Goal: Task Accomplishment & Management: Complete application form

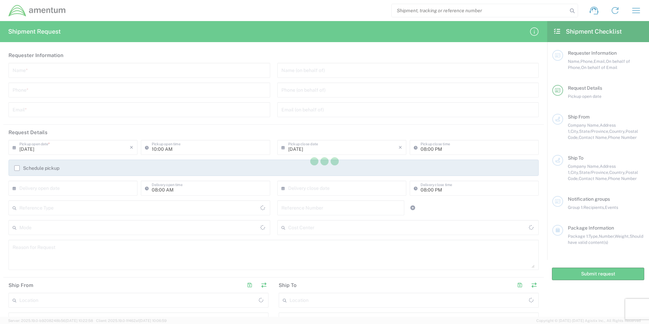
type input "United States"
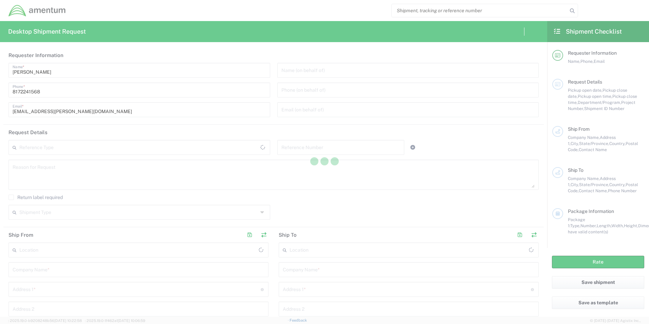
type input "[GEOGRAPHIC_DATA]"
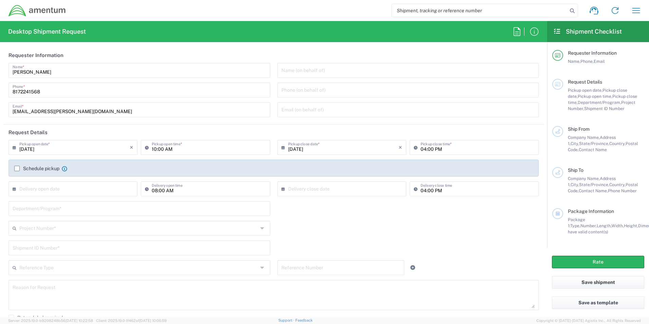
drag, startPoint x: 148, startPoint y: 1, endPoint x: 323, endPoint y: 13, distance: 175.7
click at [323, 13] on div "Shipment request Shipment tracking Shipment estimator Desktop shipment request …" at bounding box center [356, 10] width 581 height 16
click at [302, 7] on div "Shipment request Shipment tracking Shipment estimator Desktop shipment request …" at bounding box center [356, 10] width 581 height 16
drag, startPoint x: 160, startPoint y: 54, endPoint x: 169, endPoint y: 53, distance: 8.9
click at [161, 55] on header "Requester Information" at bounding box center [273, 55] width 541 height 15
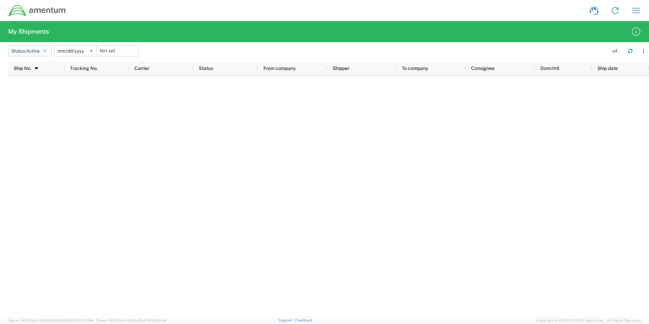
click at [29, 51] on span "Active" at bounding box center [33, 50] width 14 height 5
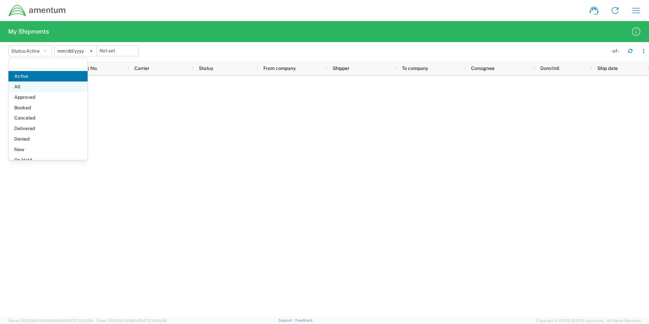
click at [22, 89] on span "All" at bounding box center [47, 86] width 79 height 11
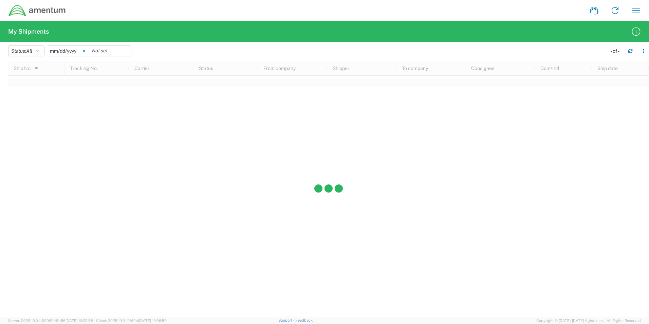
click at [82, 51] on svg-icon at bounding box center [84, 51] width 10 height 10
click at [637, 8] on icon "button" at bounding box center [637, 10] width 8 height 5
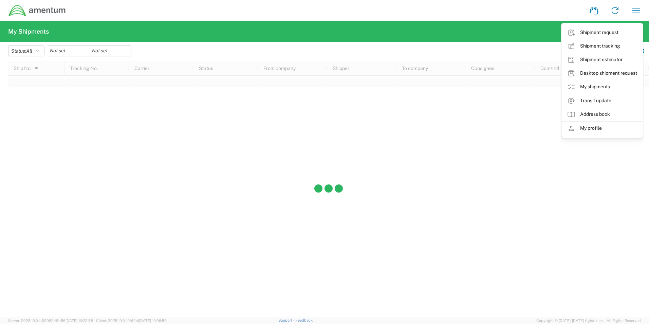
click at [527, 19] on agx-form-navbar "Shipment request Shipment tracking Shipment estimator Desktop shipment request …" at bounding box center [324, 10] width 649 height 21
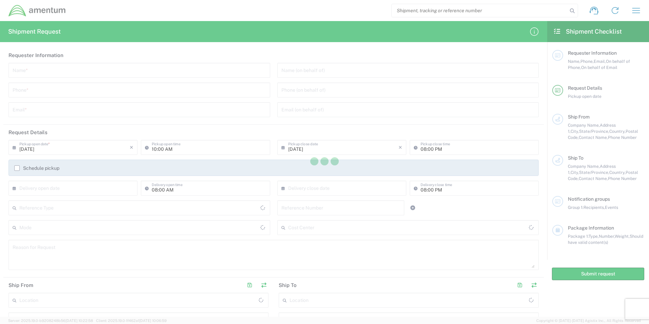
type input "United States"
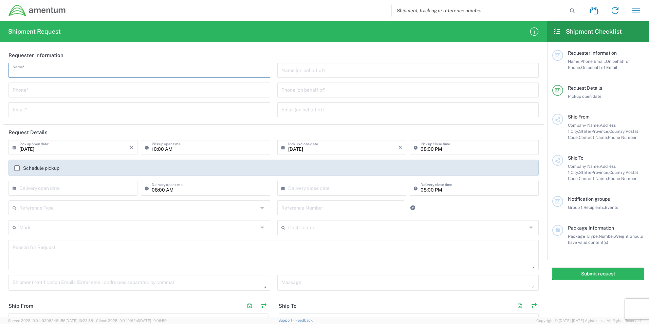
click at [105, 69] on input "text" at bounding box center [140, 70] width 254 height 12
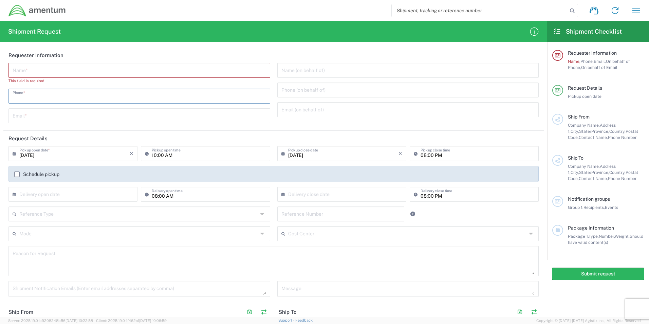
click at [103, 85] on div "Name * This field is required Phone * Email *" at bounding box center [139, 95] width 269 height 65
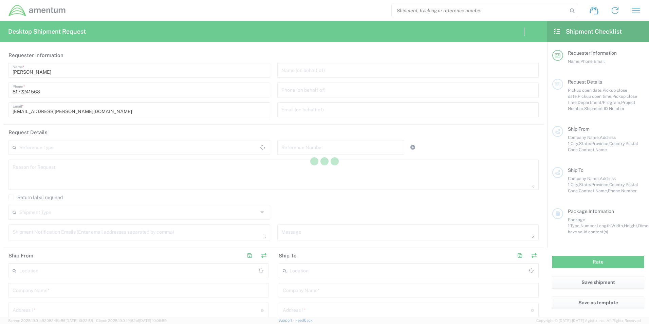
type input "[GEOGRAPHIC_DATA]"
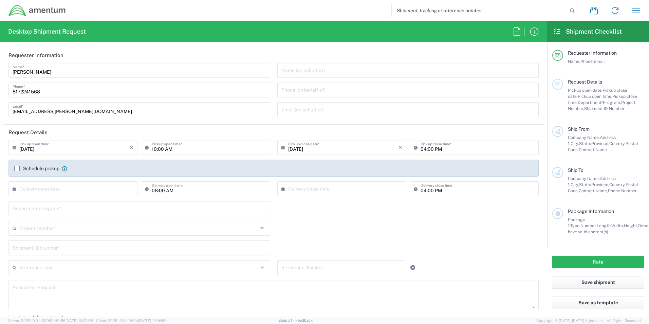
click at [44, 207] on input "text" at bounding box center [140, 208] width 254 height 12
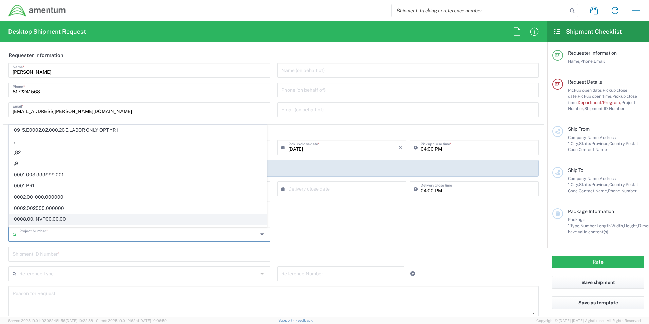
click at [50, 227] on agx-dropdown-input "Project Number * 0915.E0002.02.000.2CE,LABOR ONLY OPT YR 1 ,1 ,82 ,9 0001.003.9…" at bounding box center [139, 234] width 262 height 15
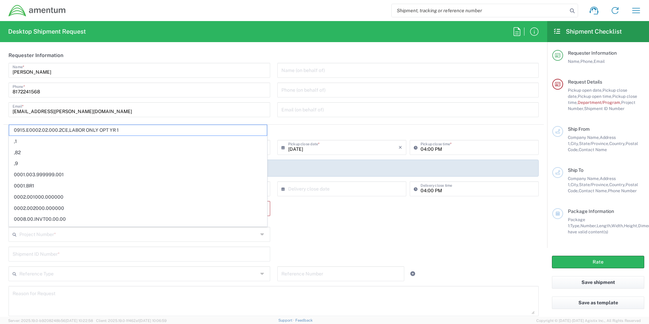
click at [326, 203] on div "Department/Program * This field is required" at bounding box center [273, 214] width 537 height 26
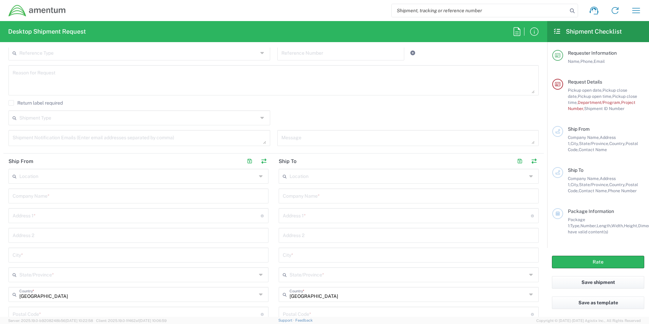
scroll to position [238, 0]
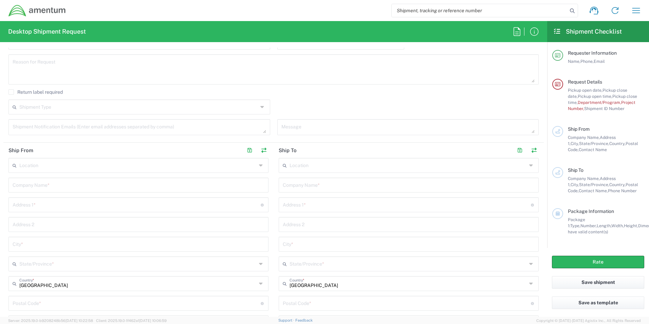
click at [3, 53] on form "Requester Information Senecia Morgan Name * 8172241568 Phone * senecia.morgan@a…" at bounding box center [273, 182] width 547 height 269
click at [2, 145] on form "Requester Information Senecia Morgan Name * 8172241568 Phone * senecia.morgan@a…" at bounding box center [273, 182] width 547 height 269
drag, startPoint x: 4, startPoint y: 145, endPoint x: 68, endPoint y: 172, distance: 69.4
click at [245, 161] on agx-form-section "Ship From Location 1002-4122-6 1006-5256-0 1026-8910-0 1281-0560-3 1369-6441-0 …" at bounding box center [138, 275] width 270 height 265
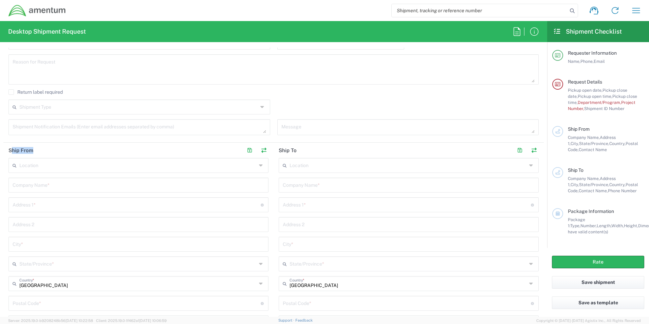
click at [2, 150] on form "Requester Information Senecia Morgan Name * 8172241568 Phone * senecia.morgan@a…" at bounding box center [273, 182] width 547 height 269
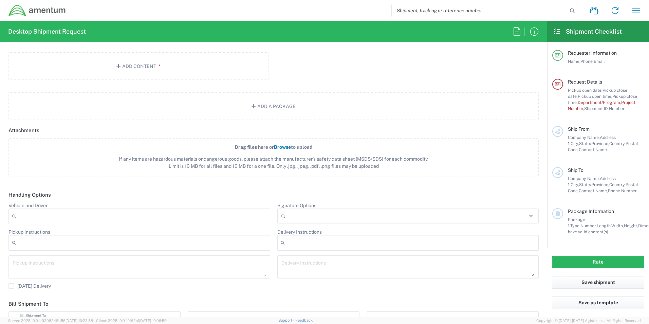
scroll to position [747, 0]
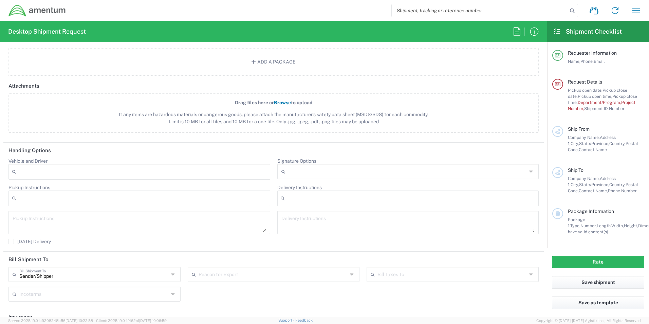
click at [285, 171] on icon at bounding box center [284, 171] width 7 height 11
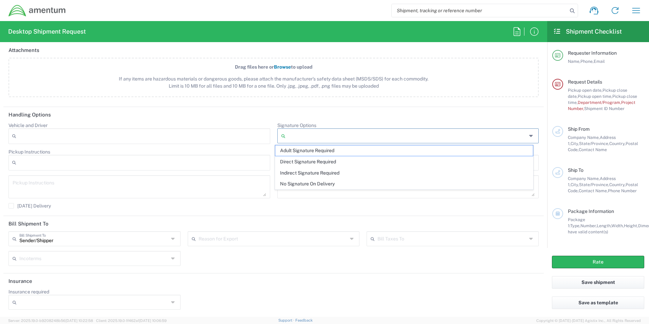
scroll to position [783, 0]
click at [290, 207] on div "Vehicle and Driver Adult Signature Required Air Ride Truck Airline Handling Air…" at bounding box center [273, 167] width 537 height 91
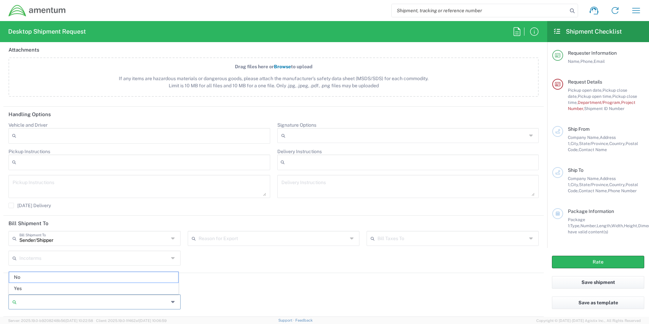
click at [164, 303] on input "Insurance required" at bounding box center [93, 301] width 149 height 11
click at [55, 288] on span "Yes" at bounding box center [93, 288] width 169 height 11
type input "Yes"
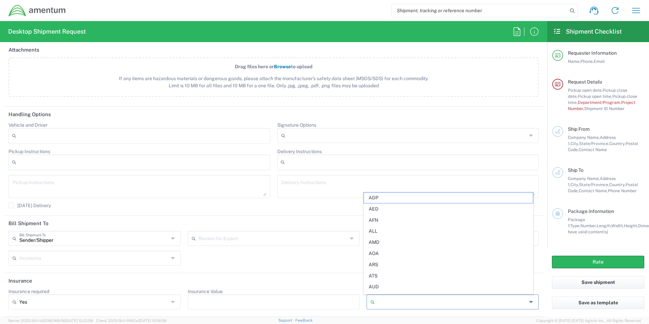
click at [477, 306] on input "Currency" at bounding box center [452, 301] width 149 height 11
drag, startPoint x: 476, startPoint y: 307, endPoint x: 468, endPoint y: 307, distance: 7.8
click at [476, 307] on input "Currency" at bounding box center [452, 301] width 149 height 11
click at [377, 196] on span "ADP" at bounding box center [448, 198] width 169 height 11
type input "ADP"
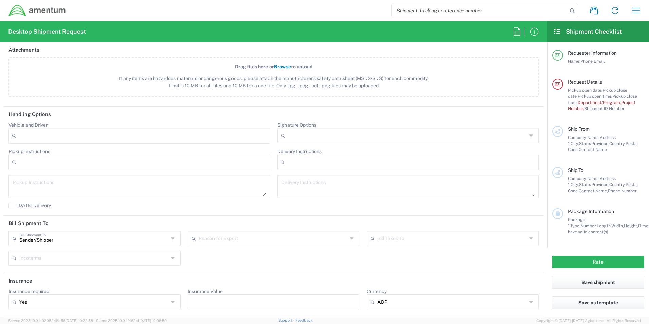
click at [303, 302] on input "Insurance Value" at bounding box center [274, 301] width 164 height 11
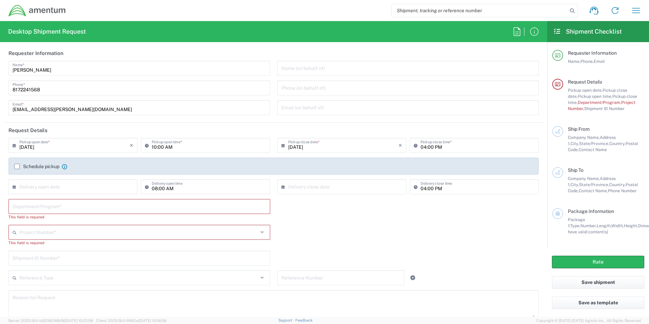
scroll to position [0, 0]
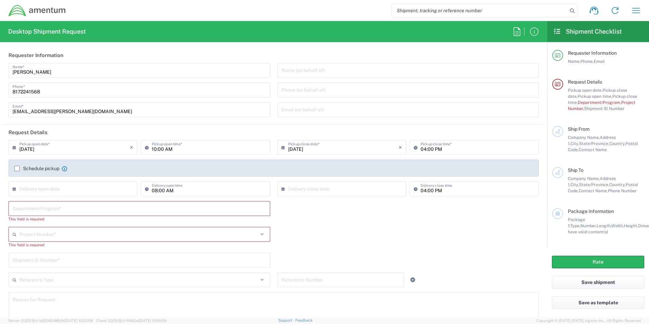
click at [311, 235] on div "Project Number * 0915.E0002.02.000.2CE,LABOR ONLY OPT YR 1 ,1 ,82 ,9 0001.003.9…" at bounding box center [273, 240] width 537 height 26
click at [635, 10] on icon "button" at bounding box center [636, 10] width 11 height 11
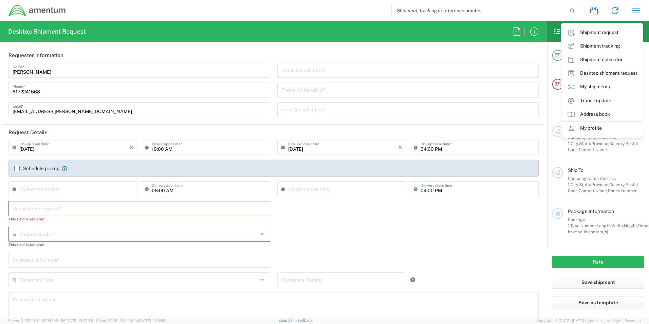
click at [395, 53] on header "Requester Information" at bounding box center [273, 55] width 541 height 15
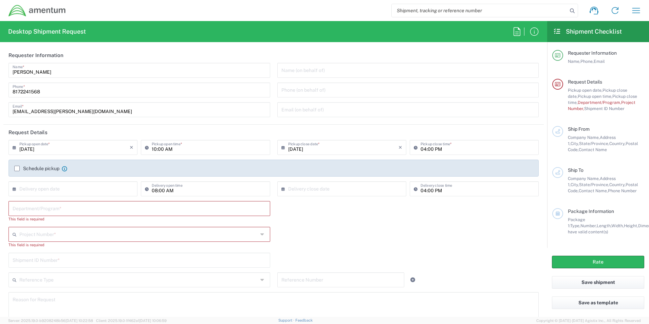
click at [62, 234] on input "text" at bounding box center [138, 234] width 239 height 12
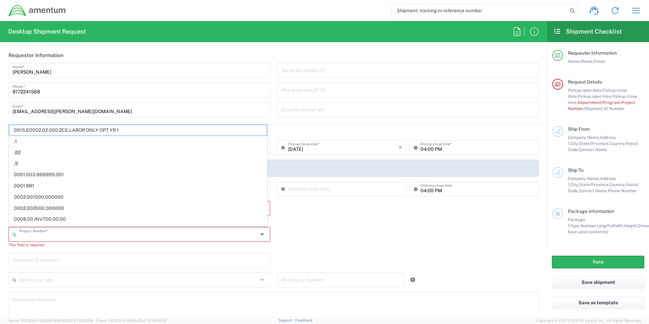
click at [62, 235] on input "text" at bounding box center [138, 234] width 239 height 12
click at [57, 259] on input "text" at bounding box center [140, 260] width 254 height 12
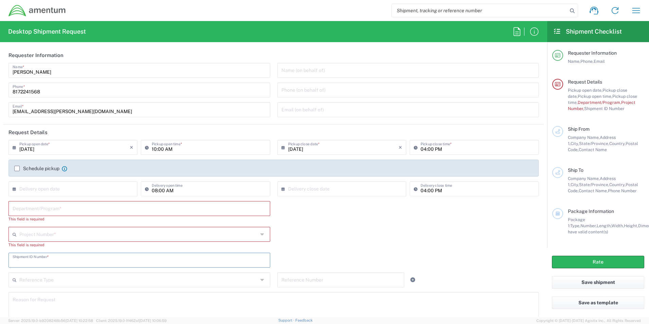
click at [57, 259] on input "text" at bounding box center [140, 260] width 254 height 12
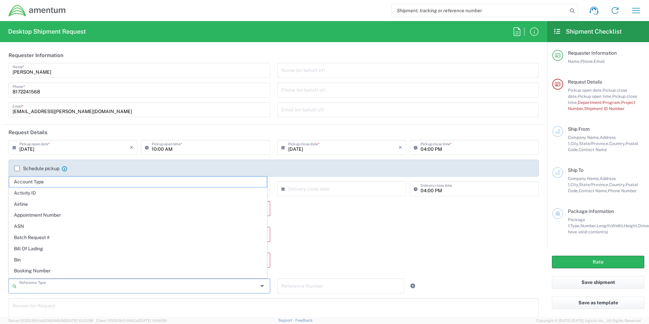
click at [59, 279] on input "text" at bounding box center [138, 285] width 239 height 12
click at [315, 236] on div "Project Number * 0915.E0002.02.000.2CE,LABOR ONLY OPT YR 1 ,1 ,82 ,9 0001.003.9…" at bounding box center [273, 240] width 537 height 26
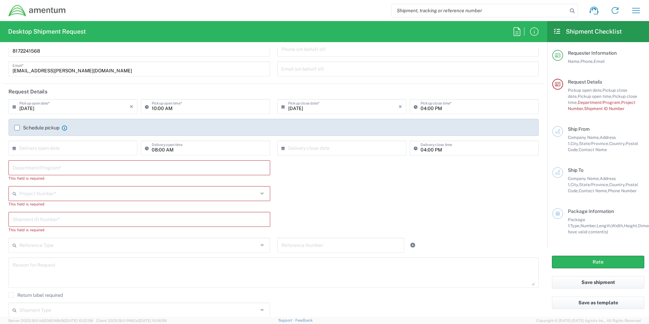
scroll to position [68, 0]
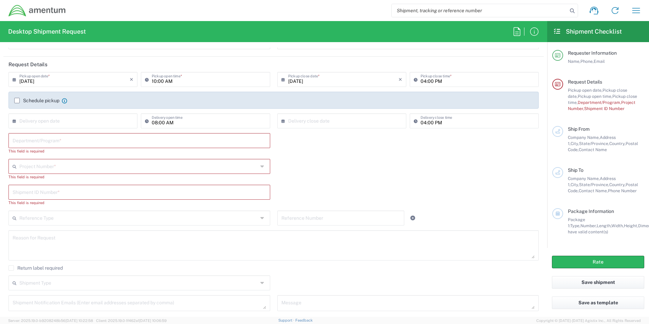
click at [333, 222] on input "text" at bounding box center [340, 218] width 119 height 12
click at [410, 219] on icon at bounding box center [413, 218] width 6 height 5
click at [410, 217] on icon at bounding box center [413, 218] width 6 height 5
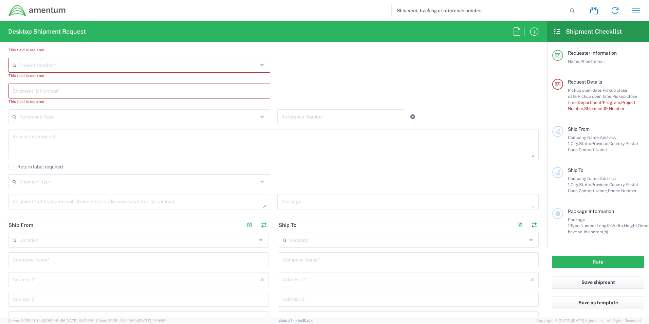
scroll to position [170, 0]
click at [70, 183] on input "text" at bounding box center [138, 181] width 239 height 12
click at [70, 184] on input "text" at bounding box center [138, 181] width 239 height 12
click at [315, 180] on div "Shipment Type Batch Regular" at bounding box center [273, 184] width 537 height 20
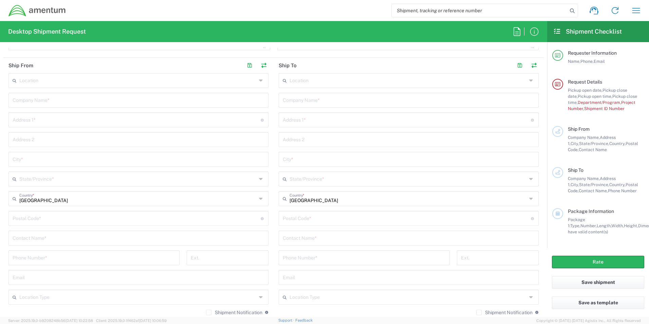
scroll to position [340, 0]
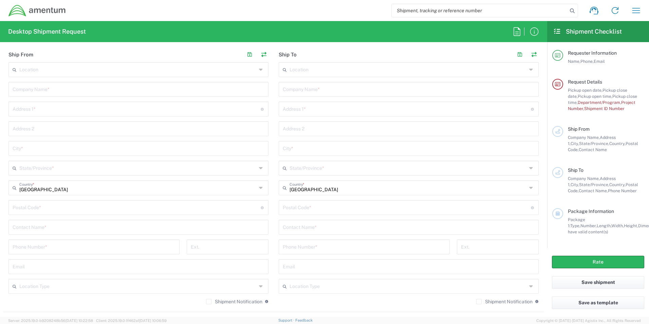
click at [49, 224] on input "text" at bounding box center [139, 227] width 252 height 12
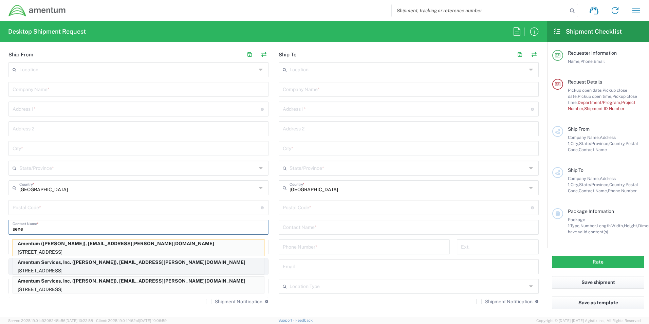
type input "sene"
click at [68, 269] on p "13500 Heritage Parkway, mail room, Fort Worth, TX, 76177, US" at bounding box center [138, 271] width 251 height 8
type input "Amentum Services, Inc."
type input "[STREET_ADDRESS]"
type input "[GEOGRAPHIC_DATA]"
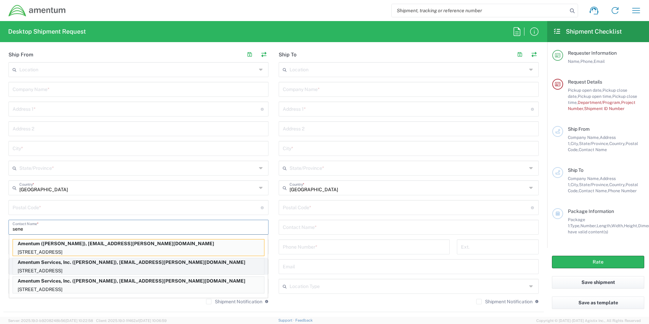
type input "[US_STATE]"
type input "76177"
type input "[PERSON_NAME]"
type input "[PHONE_NUMBER]"
type input "[EMAIL_ADDRESS][PERSON_NAME][DOMAIN_NAME]"
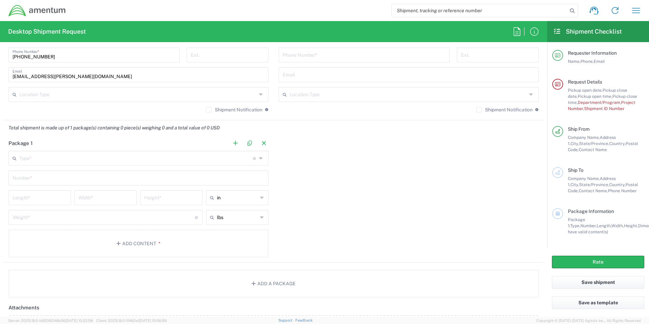
scroll to position [543, 0]
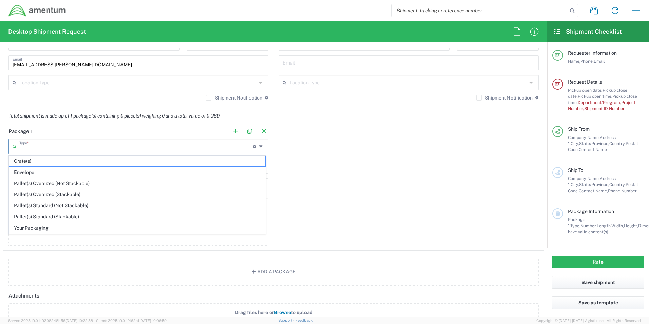
click at [50, 146] on input "text" at bounding box center [136, 146] width 234 height 12
click at [49, 145] on input "text" at bounding box center [136, 146] width 234 height 12
click at [347, 196] on div "Package 1 Type * Material used to package goods Crate(s) Envelope Pallet(s) Ove…" at bounding box center [273, 187] width 541 height 127
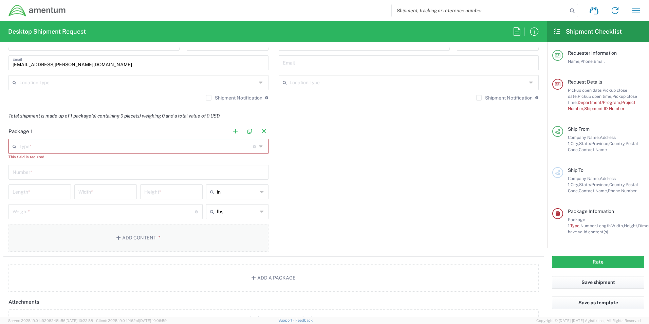
click at [127, 237] on button "Add Content *" at bounding box center [138, 238] width 260 height 28
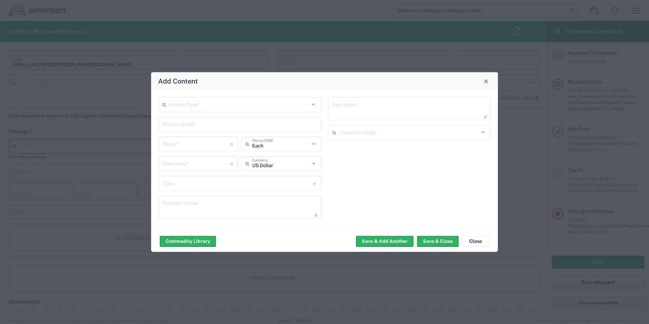
click at [201, 105] on input "text" at bounding box center [239, 104] width 140 height 12
click at [201, 104] on input "text" at bounding box center [239, 104] width 140 height 12
click at [372, 172] on div "Description Country of Origin" at bounding box center [410, 160] width 170 height 126
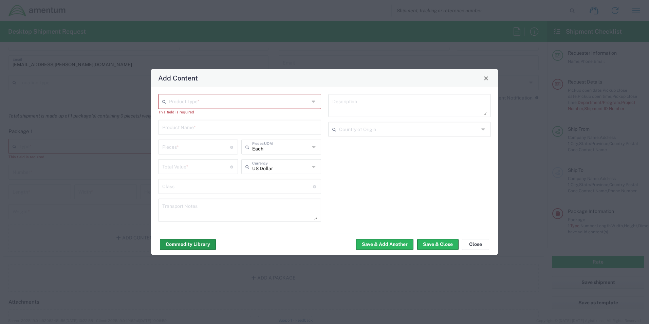
click at [185, 245] on button "Commodity Library" at bounding box center [188, 244] width 56 height 11
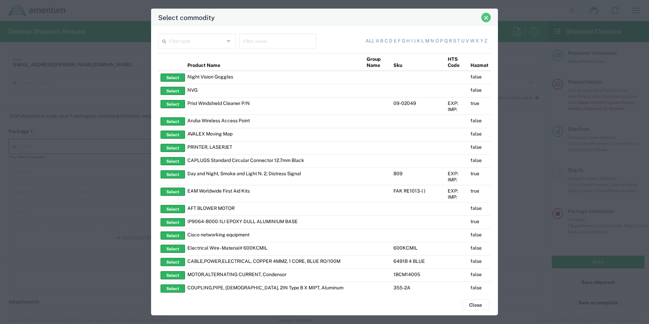
click at [485, 17] on span "Close" at bounding box center [486, 17] width 5 height 5
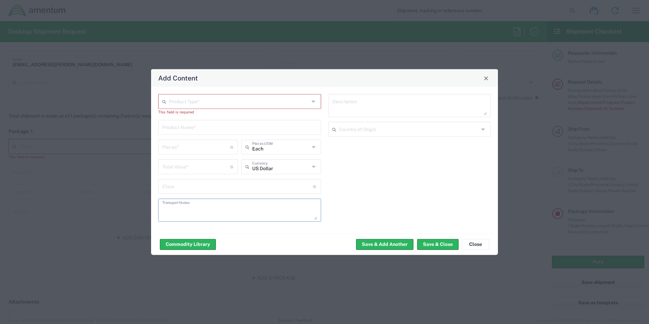
click at [241, 208] on textarea at bounding box center [239, 210] width 155 height 19
click at [231, 188] on input "text" at bounding box center [237, 186] width 151 height 12
click at [235, 125] on input "text" at bounding box center [239, 127] width 155 height 12
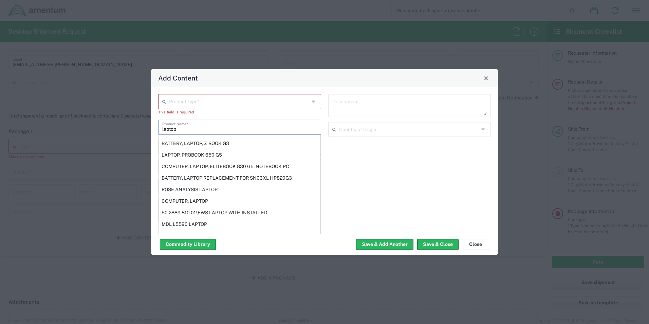
click at [238, 159] on div "LAPTOP, PROBOOK 650 G5" at bounding box center [240, 155] width 162 height 12
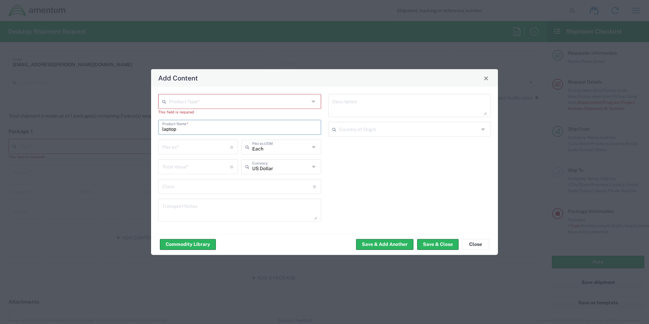
type input "LAPTOP, PROBOOK 650 G5"
click at [486, 114] on textarea at bounding box center [409, 105] width 155 height 19
click at [486, 113] on textarea at bounding box center [409, 105] width 155 height 19
click at [470, 246] on button "Close" at bounding box center [475, 244] width 27 height 11
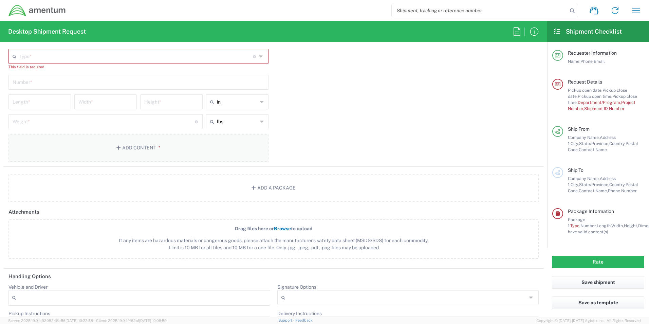
scroll to position [645, 0]
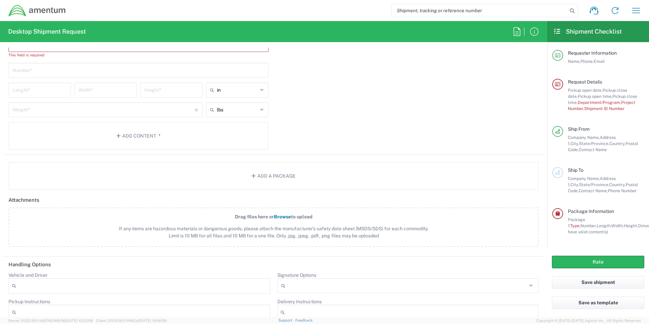
click at [281, 216] on span "Browse" at bounding box center [282, 216] width 17 height 5
click at [0, 0] on input "Drag files here or Browse to upload If any items are hazardous materials or dan…" at bounding box center [0, 0] width 0 height 0
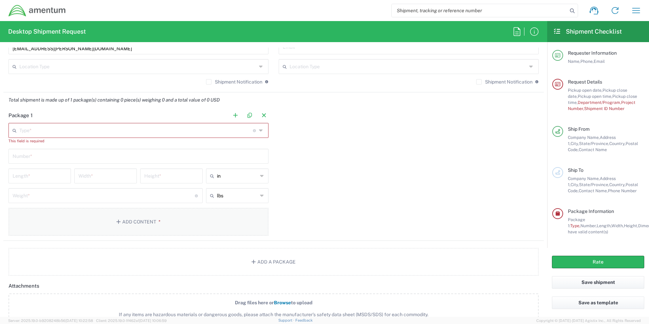
scroll to position [577, 0]
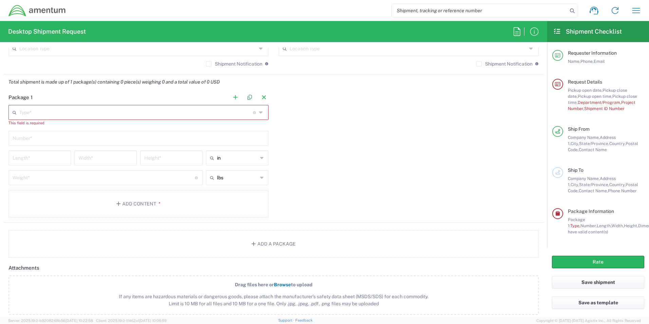
click at [76, 111] on input "text" at bounding box center [136, 112] width 234 height 12
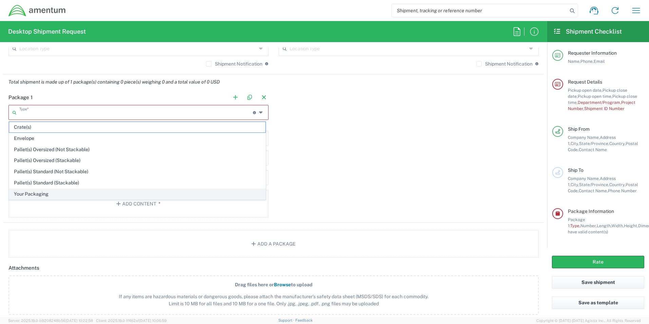
click at [54, 192] on span "Your Packaging" at bounding box center [137, 194] width 256 height 11
type input "Your Packaging"
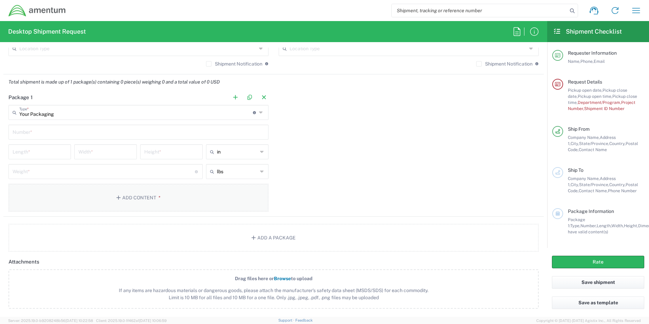
click at [130, 196] on button "Add Content *" at bounding box center [138, 198] width 260 height 28
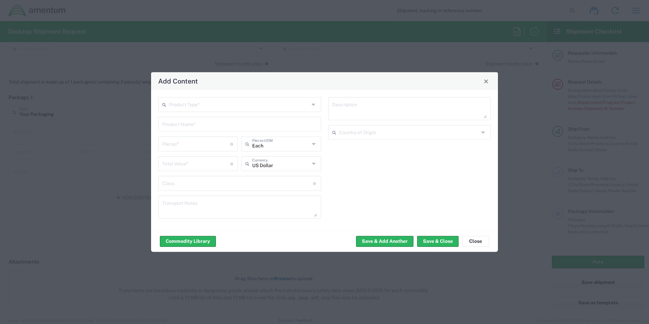
click at [316, 217] on div "Transport Notes" at bounding box center [239, 207] width 163 height 23
drag, startPoint x: 316, startPoint y: 217, endPoint x: 316, endPoint y: 214, distance: 3.4
click at [315, 216] on div "Transport Notes" at bounding box center [239, 207] width 163 height 23
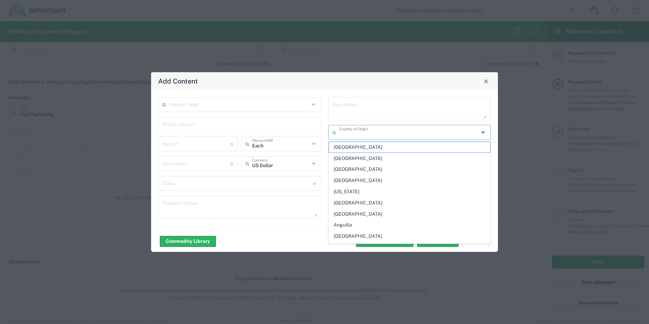
click at [360, 130] on input "text" at bounding box center [409, 132] width 140 height 12
click at [358, 103] on textarea at bounding box center [409, 108] width 155 height 19
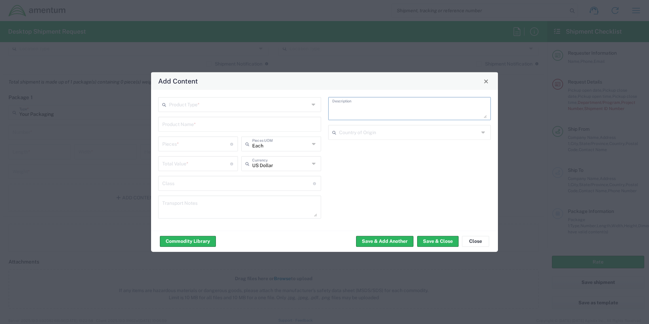
click at [486, 117] on textarea at bounding box center [409, 108] width 155 height 19
click at [485, 116] on textarea at bounding box center [409, 108] width 155 height 19
click at [194, 245] on button "Commodity Library" at bounding box center [188, 241] width 56 height 11
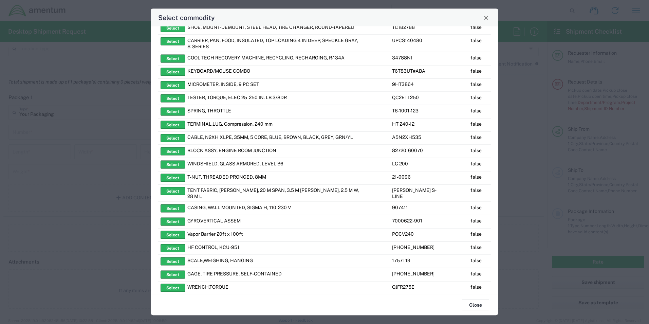
scroll to position [310, 0]
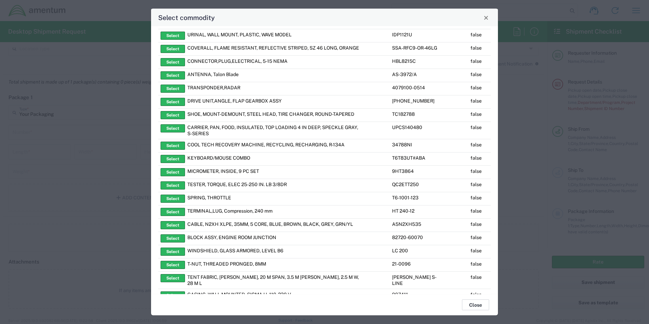
click at [475, 308] on button "Close" at bounding box center [475, 304] width 27 height 11
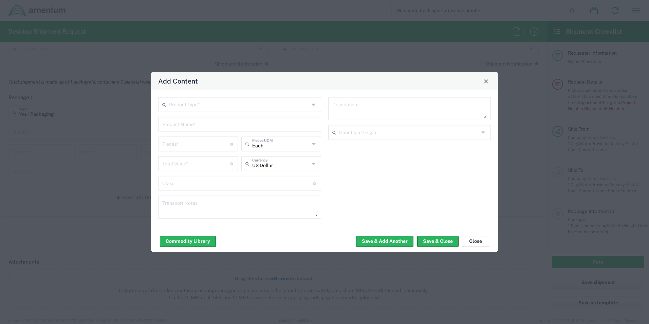
click at [475, 240] on button "Close" at bounding box center [475, 241] width 27 height 11
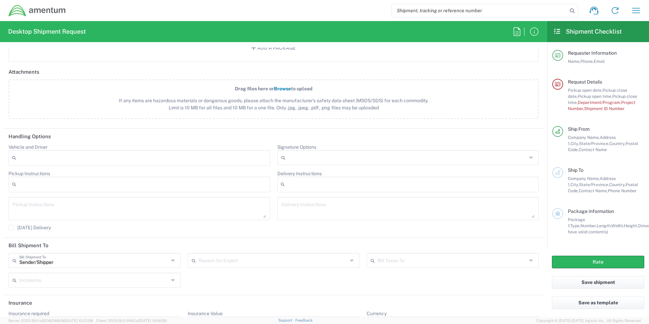
scroll to position [755, 0]
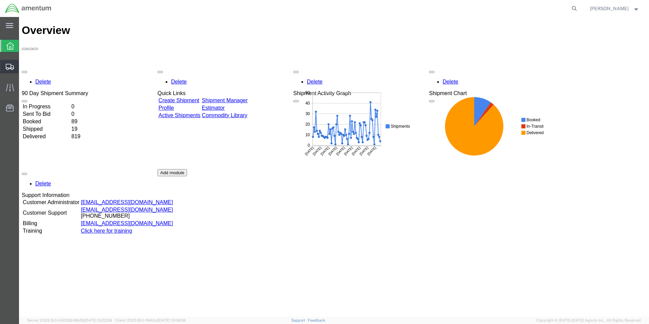
click at [0, 0] on span "Create Shipment" at bounding box center [0, 0] width 0 height 0
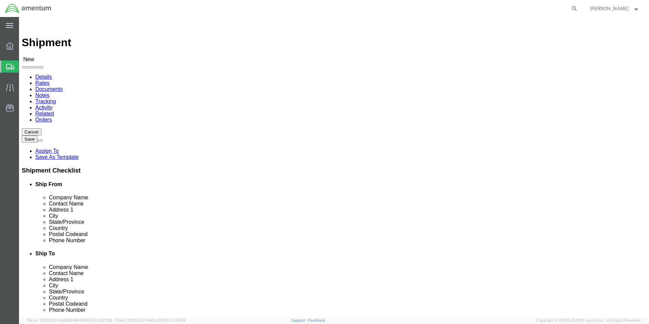
select select
click input "text"
paste input "[PERSON_NAME]"
type input "[PERSON_NAME]"
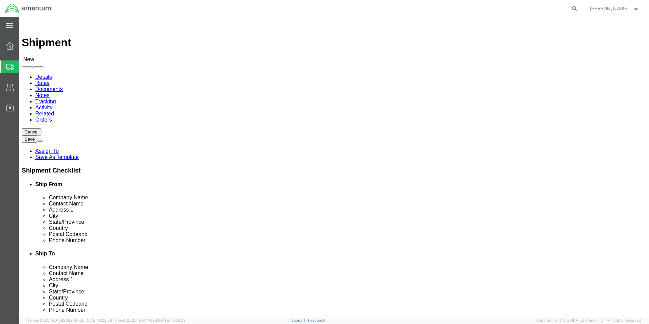
click input "text"
paste input "[PERSON_NAME][EMAIL_ADDRESS][PERSON_NAME][DOMAIN_NAME]"
type input "[PERSON_NAME][EMAIL_ADDRESS][PERSON_NAME][DOMAIN_NAME]"
click input "text"
type input "Amentum"
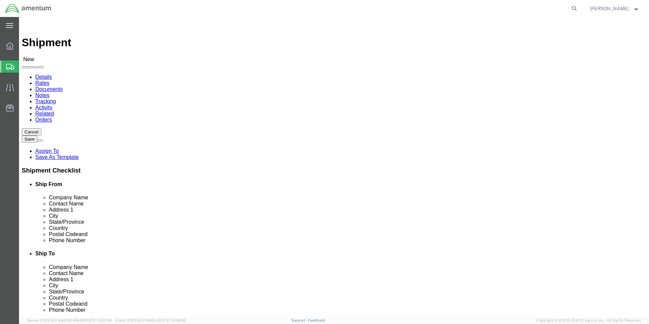
click div "Location My Profile Location [PHONE_NUMBER] [PHONE_NUMBER] [PHONE_NUMBER] [PHON…"
click input "text"
paste input "[STREET_ADDRESS]"
type input "[STREET_ADDRESS]"
click input "text"
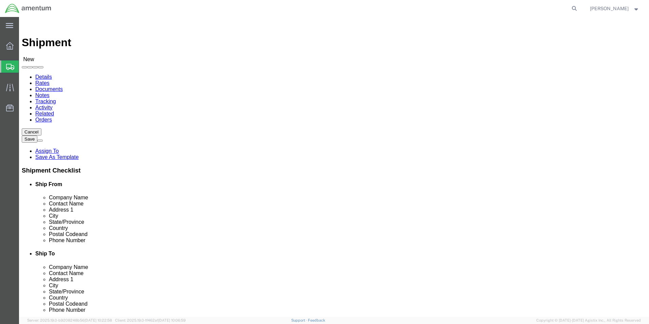
paste input "[PERSON_NAME]"
type input "[PERSON_NAME]"
type input "v"
click input "text"
paste input "20171"
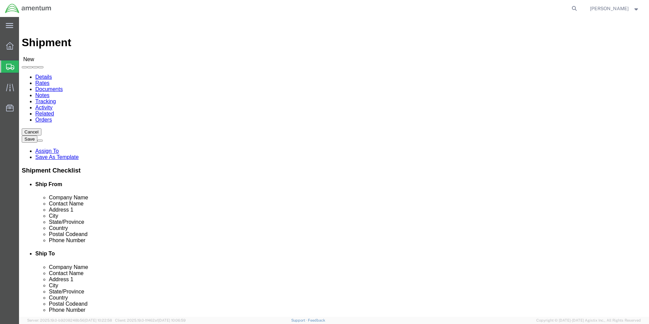
type input "20171"
click input "text"
paste input "Suite 700"
type input "Suite 700"
click input "text"
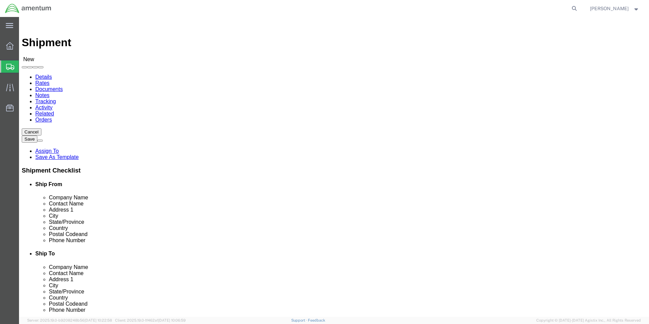
paste input "o [PHONE_NUMBER]"
type input "o [PHONE_NUMBER]"
click div "ADDITIONAL INFORMATION"
click input "text"
paste input "DynCorp International Business Services Pvt. Ltd,"
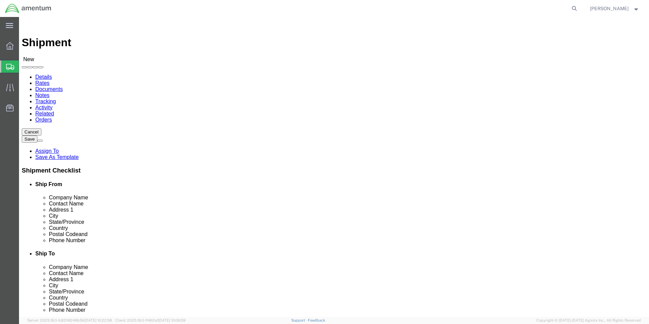
type input "DynCorp International Business Services Pvt. Ltd,"
click input "text"
paste input "[PERSON_NAME]"
type input "[PERSON_NAME]"
click input "DynCorp International Business Services Pvt. Ltd,"
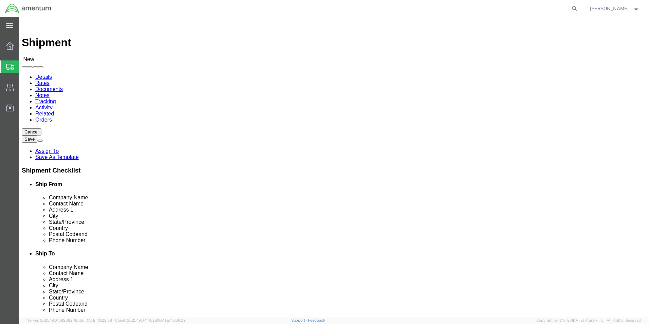
type input "DynCorp International Business Services"
type input "i"
select select "KA"
click input "Postal Code"
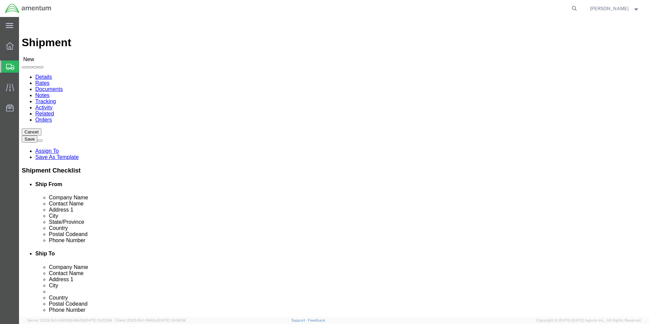
paste input "560045"
type input "560045"
click input "text"
paste input "Kempapura Main Rd"
type input "Kempapura Main Rd"
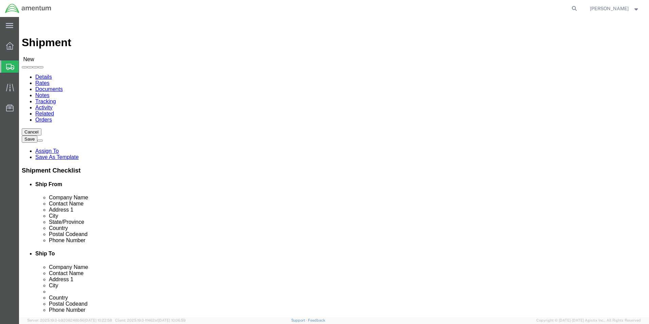
click input "text"
paste input "Nagawara, [GEOGRAPHIC_DATA]"
type input "Nagawara, [GEOGRAPHIC_DATA]"
click input "text"
paste input "0091 7022587006"
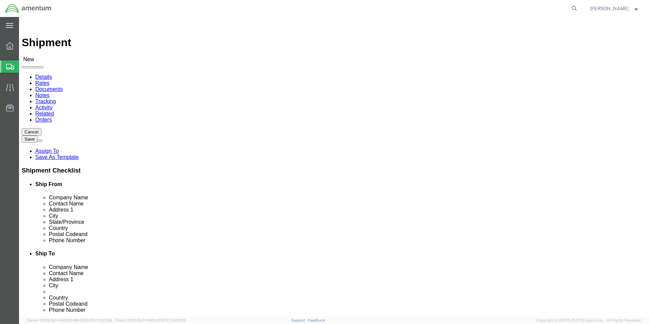
type input "0091 7022587006"
click input "text"
paste input "[EMAIL_ADDRESS][DOMAIN_NAME]"
type input "[EMAIL_ADDRESS][DOMAIN_NAME]"
click input "checkbox"
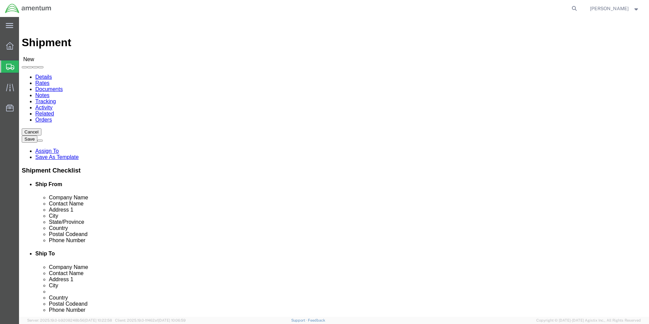
click input "checkbox"
checkbox input "true"
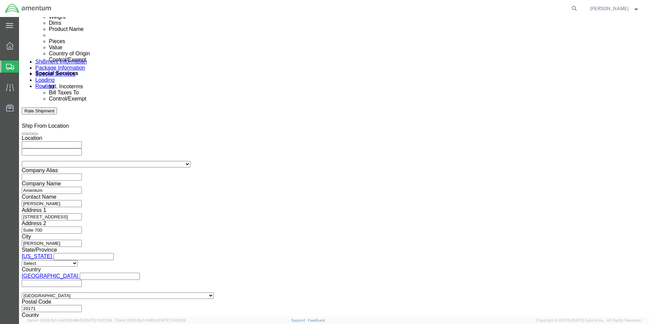
scroll to position [407, 0]
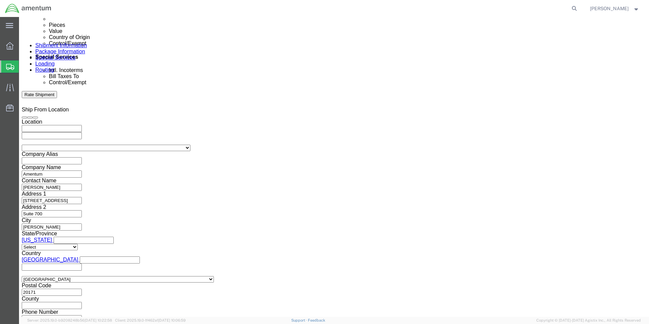
click input "text"
paste input "ADMN.100123.6DSEX"
type input "ADMN.100123.6DSEX"
click button "Add reference"
click select "Select Account Type Activity ID Airline Appointment Number ASN Batch Request # …"
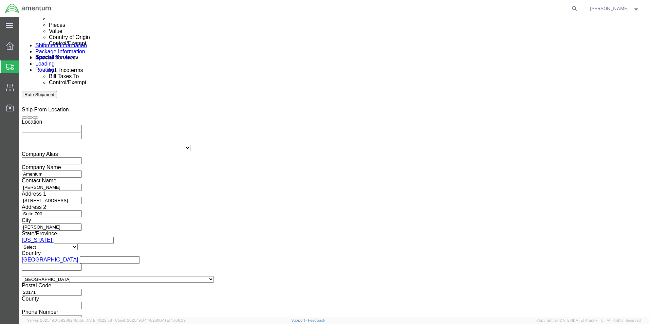
select select "CUSTREF"
click select "Select Account Type Activity ID Airline Appointment Number ASN Batch Request # …"
click input "text"
paste input "Laptop Shipping"
type input "Laptop Shipping"
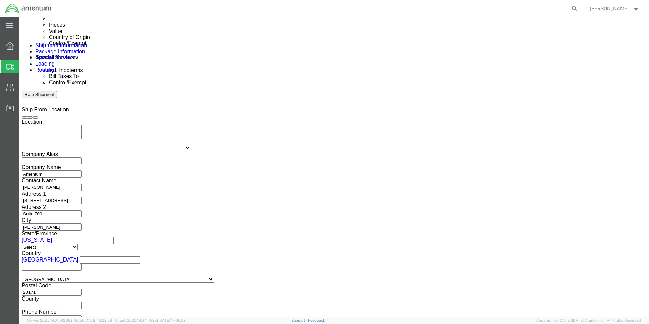
click button "Add reference"
click select "Select Account Type Activity ID Airline Appointment Number ASN Batch Request # …"
select select "DEPT"
click select "Select Account Type Activity ID Airline Appointment Number ASN Batch Request # …"
click input "text"
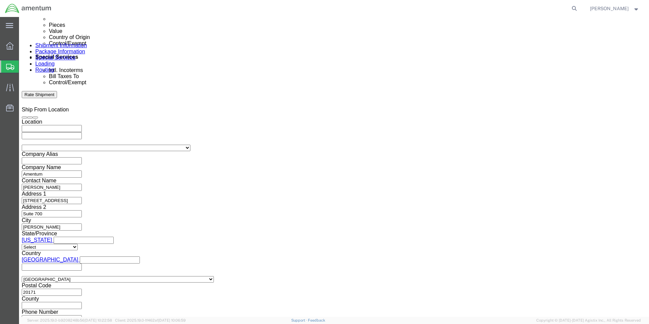
paste input "[PERSON_NAME]"
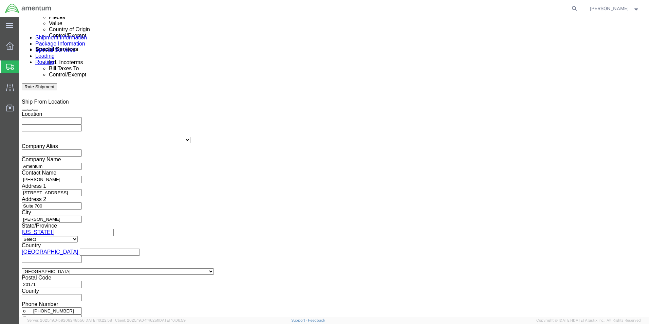
scroll to position [427, 0]
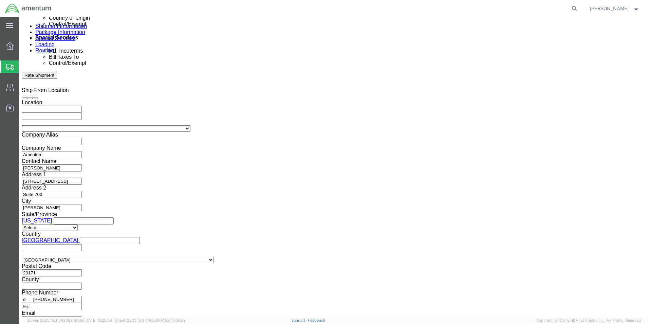
type input "[PERSON_NAME]"
click button "Continue"
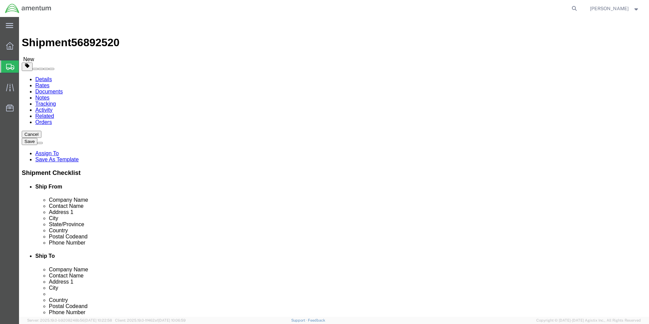
click select "Select BCK Boxes Bale(s) Basket(s) Bolt(s) Bottle(s) Buckets Bulk Bundle(s) Can…"
select select "YRPK"
click select "Select BCK Boxes Bale(s) Basket(s) Bolt(s) Bottle(s) Buckets Bulk Bundle(s) Can…"
click input "text"
type input "16"
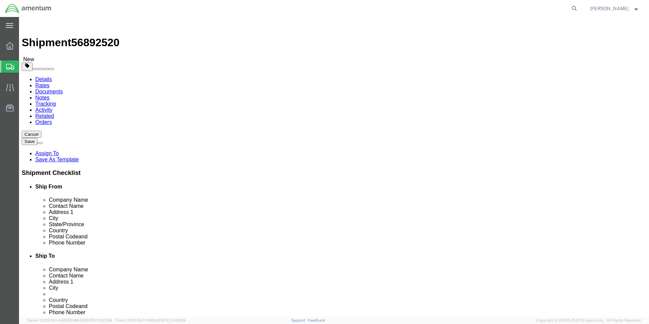
type input "14"
type input "3"
type input "6.0"
click link "Add Content"
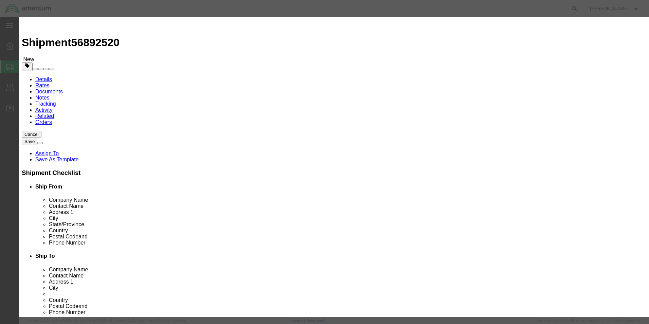
click input "text"
type input "Laptop"
type input "1"
type input "1500.00"
select select "USD"
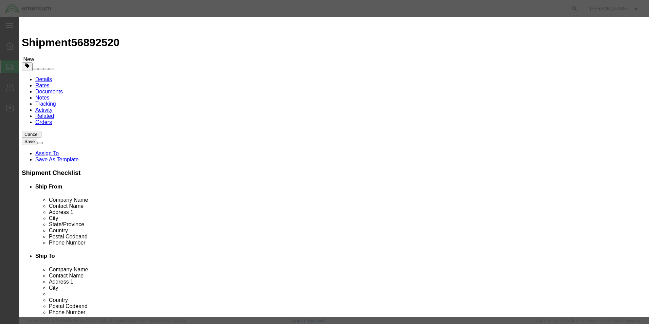
click select "Select [GEOGRAPHIC_DATA] [GEOGRAPHIC_DATA] [GEOGRAPHIC_DATA] [GEOGRAPHIC_DATA] …"
select select "TW"
click select "Select [GEOGRAPHIC_DATA] [GEOGRAPHIC_DATA] [GEOGRAPHIC_DATA] [GEOGRAPHIC_DATA] …"
click div
click input "checkbox"
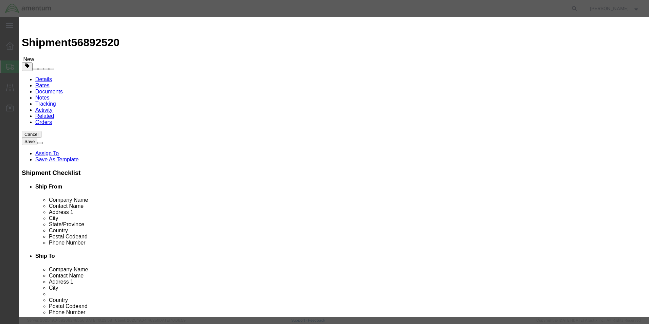
checkbox input "true"
click div
click input "checkbox"
checkbox input "true"
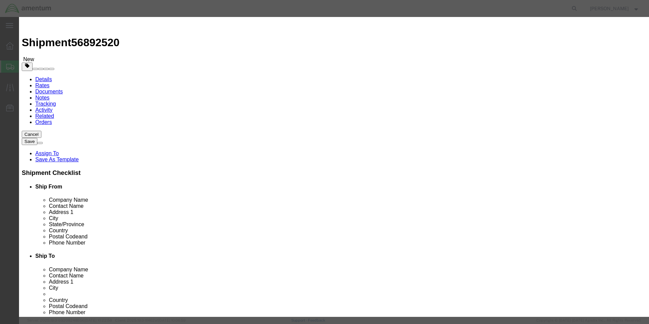
click input "Ion Contained in Equipment (UN3481, PI967)"
checkbox input "true"
click button "Save & Close"
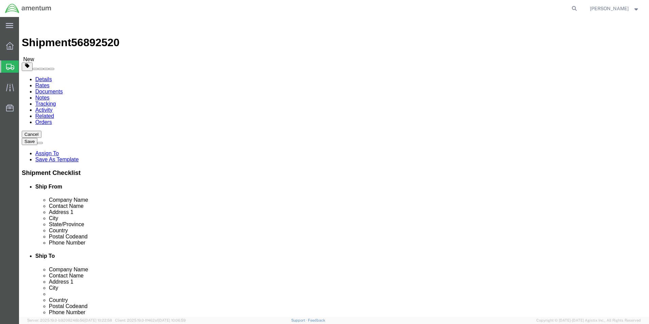
click span "button"
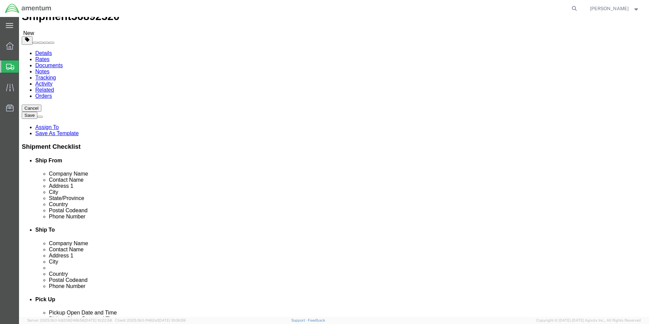
scroll to position [0, 0]
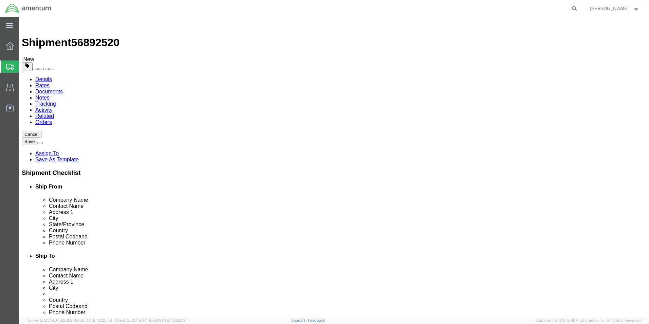
click link "Shipment Information"
drag, startPoint x: 388, startPoint y: 153, endPoint x: 335, endPoint y: 152, distance: 53.3
click div "Kempapura Main Rd"
click input "text"
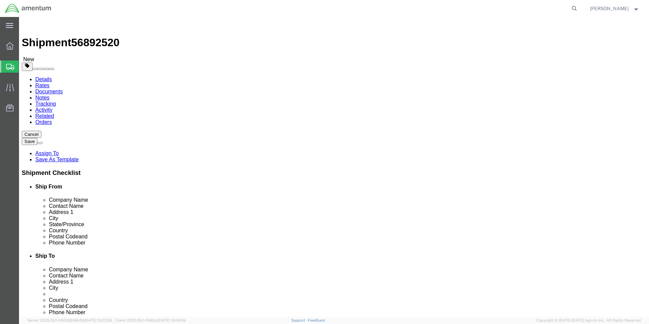
paste input "Kempapura Main Rd"
type input "Kempapura Main Rd"
drag, startPoint x: 398, startPoint y: 151, endPoint x: 323, endPoint y: 152, distance: 75.4
click div "Address 1 [GEOGRAPHIC_DATA]"
click input "text"
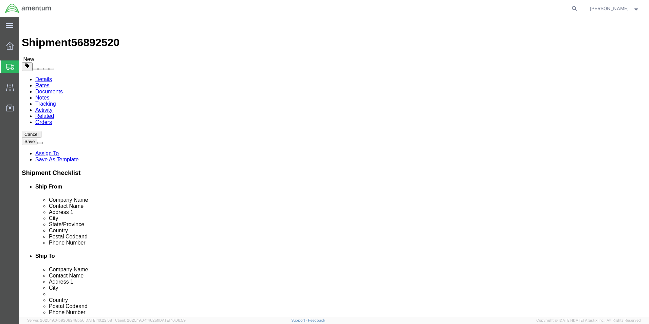
paste input "DynCorp International Business Services Pvt. Ltd, 1st Floor, 92"
drag, startPoint x: 444, startPoint y: 152, endPoint x: 206, endPoint y: 149, distance: 238.0
click div "Ship From Location Location My Profile Location [PHONE_NUMBER] [PHONE_NUMBER] […"
type input "[STREET_ADDRESS]"
drag, startPoint x: 366, startPoint y: 153, endPoint x: 310, endPoint y: 152, distance: 56.0
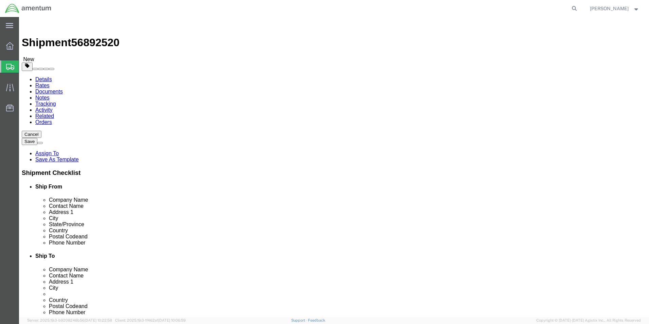
click div "Address 1 [GEOGRAPHIC_DATA], 92"
click input "text"
paste input "1st Floor, 92/1, 101/1 and 95/2, Hub-4"
type input "1st Floor, 92/1, 101/1 and 95/2, Hub-4"
click input "Kempapura Main Rd"
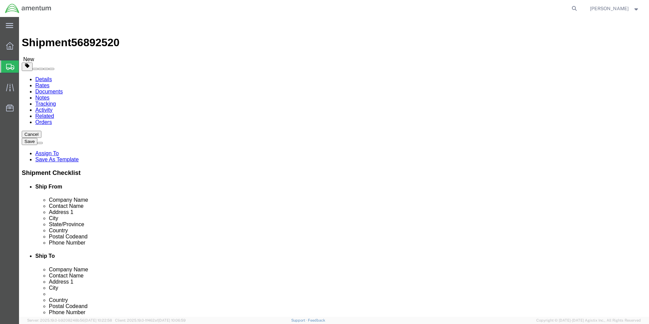
paste input "[PERSON_NAME][GEOGRAPHIC_DATA],"
type input "[PERSON_NAME][GEOGRAPHIC_DATA], [GEOGRAPHIC_DATA]"
click div "Location My Profile Location [PHONE_NUMBER] [PHONE_NUMBER] [PHONE_NUMBER] [PHON…"
click input "Nagawara, [GEOGRAPHIC_DATA]"
click link "Package Information"
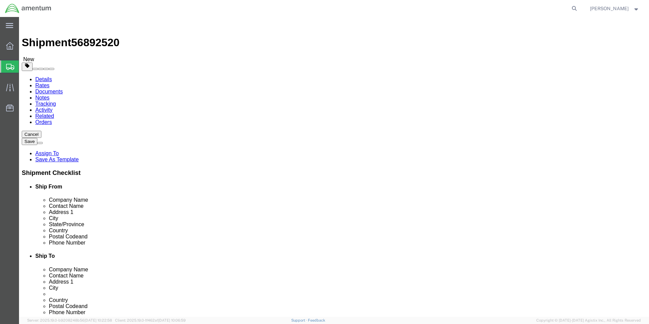
click dd "1.00 Each"
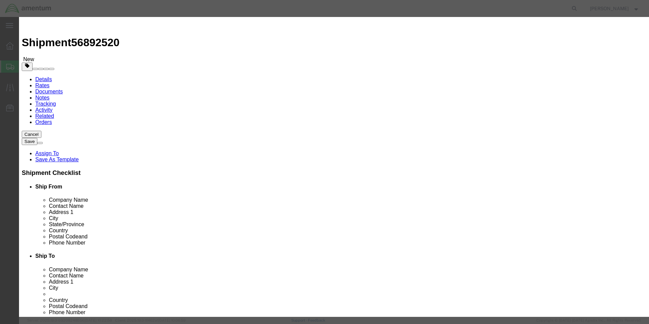
checkbox input "true"
click input "Laptop"
paste input "Dell Latitude 7440"
drag, startPoint x: 254, startPoint y: 53, endPoint x: 189, endPoint y: 53, distance: 64.9
click div "Dell Latitude 7440 Laptop"
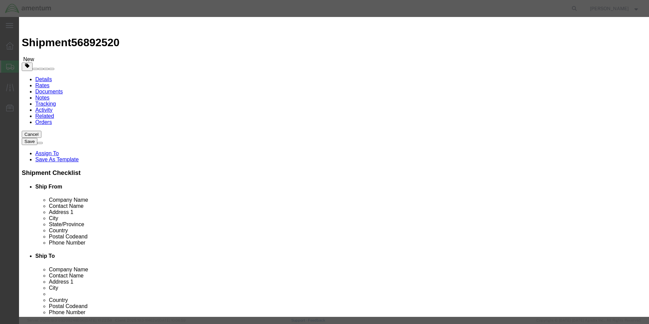
type input "Dell Latitude 7440 Laptop"
click button "Save & Close"
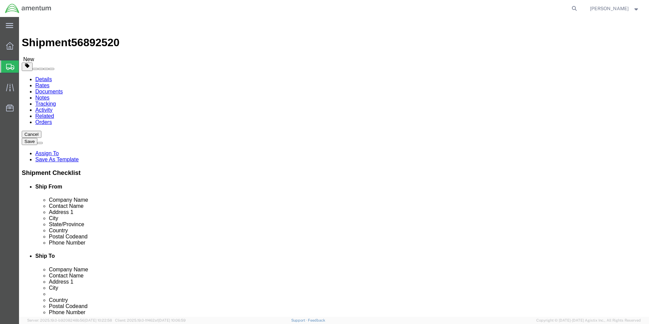
click dd "1.00 Each"
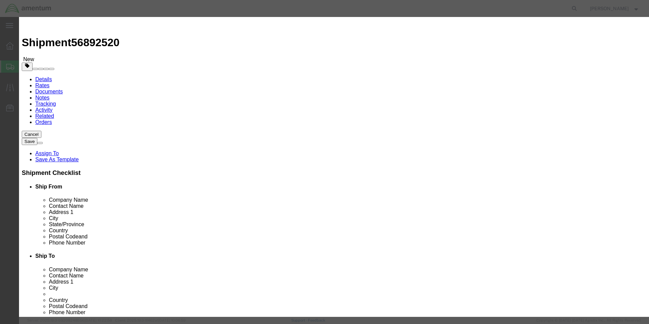
checkbox input "true"
drag, startPoint x: 195, startPoint y: 53, endPoint x: 164, endPoint y: 50, distance: 30.3
click div "Product Name Laptop"
paste input "Dell Latitude 7440"
type input "Dell Latitude 7440 Laptop"
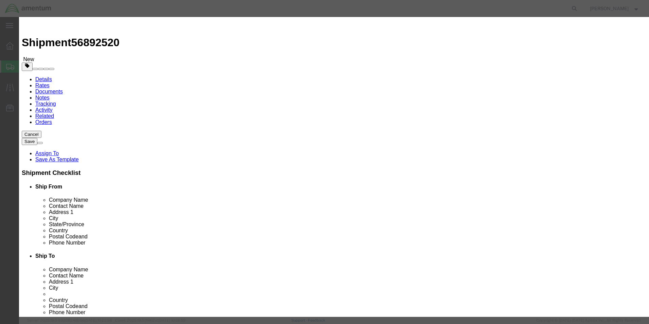
click button "Save & Close"
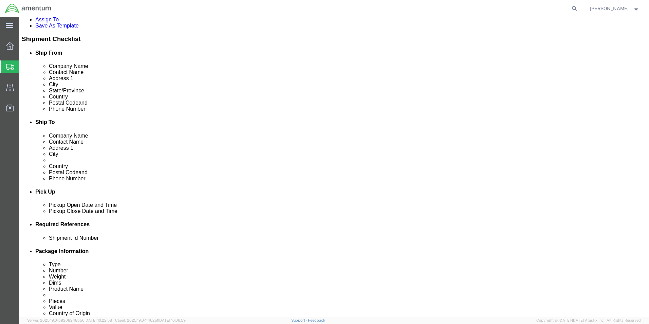
scroll to position [136, 0]
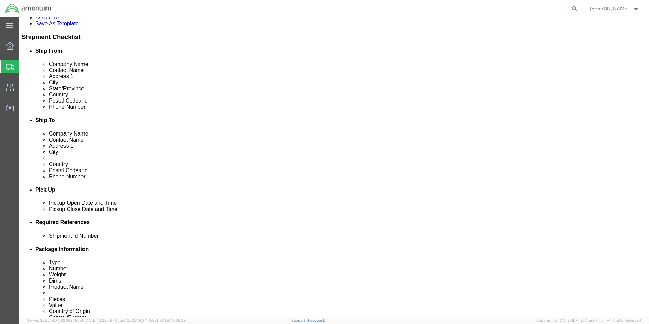
click dd "1500.00 USD"
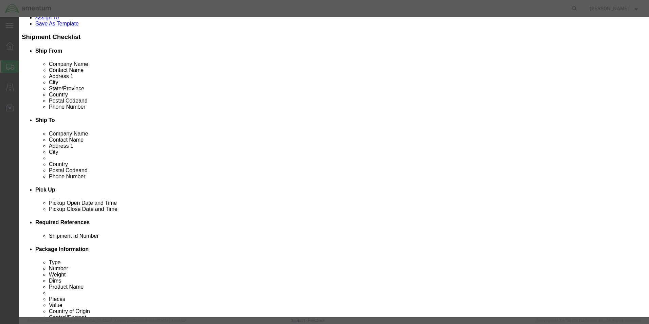
checkbox input "true"
drag, startPoint x: 237, startPoint y: 52, endPoint x: 163, endPoint y: 47, distance: 73.9
click div "Product Name Laptop"
paste input "Dell Latitude 7440"
type input "Dell Latitude 7440 Laptop"
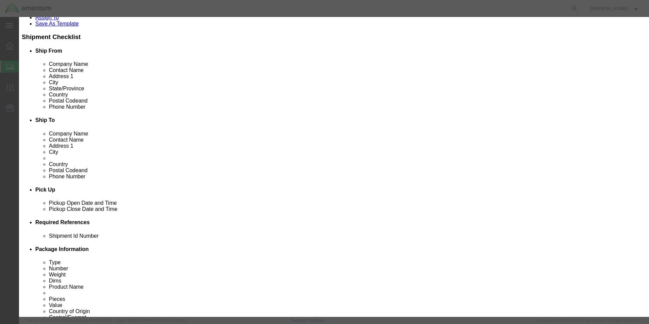
click button "Save & Close"
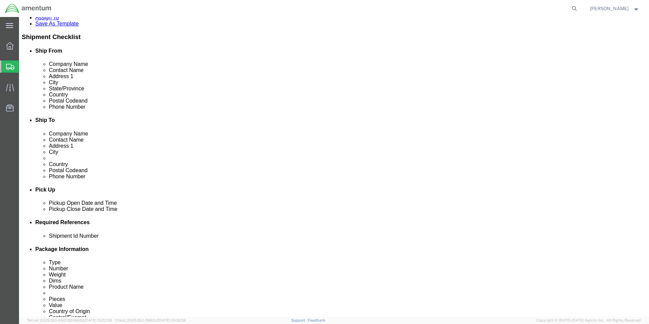
click dd "1.00 Each"
click dd "1500.00 USD"
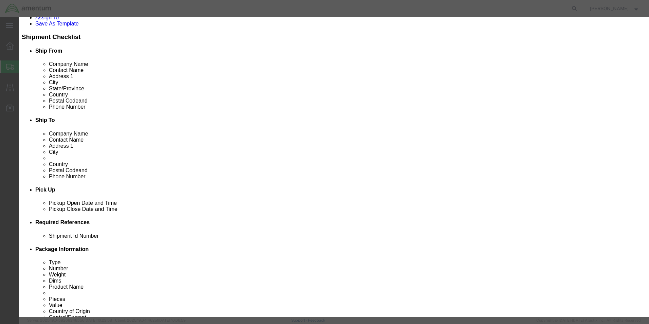
checkbox input "true"
click button "Save & Close"
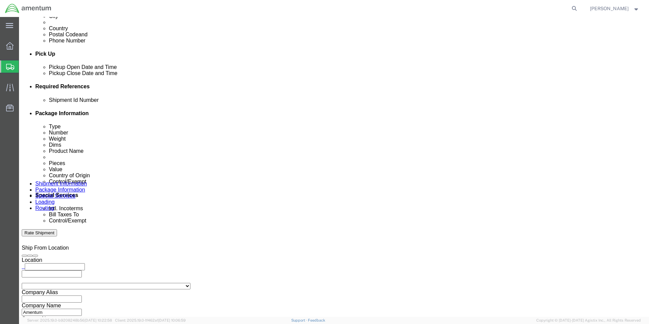
scroll to position [306, 0]
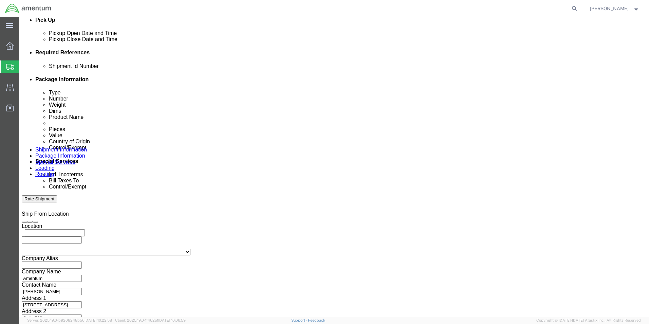
click dd "1500.00 USD"
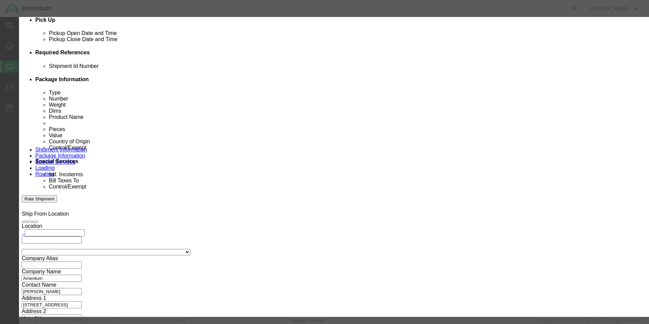
checkbox input "true"
drag, startPoint x: 210, startPoint y: 51, endPoint x: 171, endPoint y: 49, distance: 39.4
click div "Product Name Laptop"
paste input "Dell Latitude 7440"
type input "Dell Latitude 7440 Laptop"
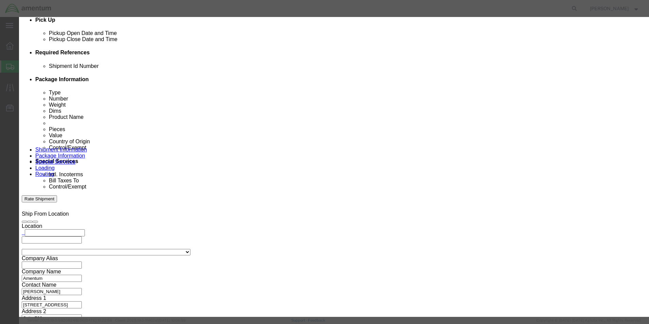
click button "Save & Close"
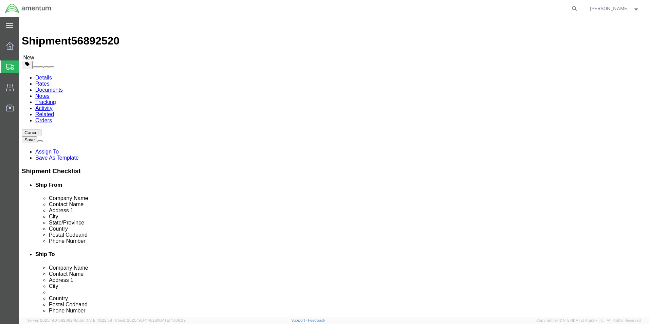
scroll to position [0, 0]
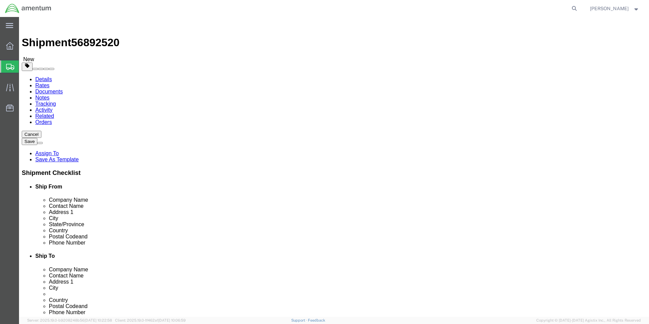
click dd "1.00 Each"
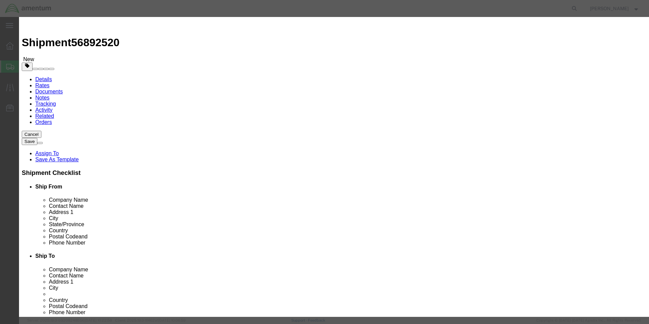
checkbox input "true"
drag, startPoint x: 221, startPoint y: 51, endPoint x: 172, endPoint y: 46, distance: 49.5
click div "Commodity library Product Name Laptop Pieces 1.00 Select Bag Barrels 100Board F…"
paste input "Dell Latitude 7440"
type input "Dell Latitude 7440 Laptop"
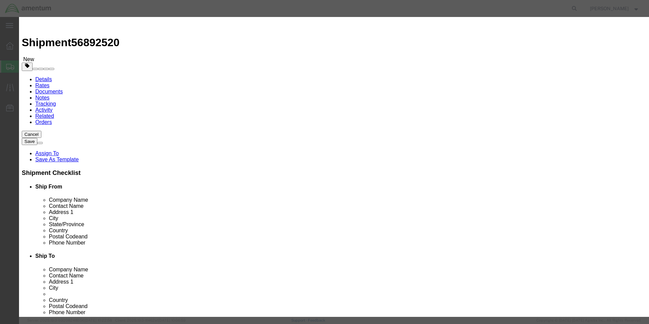
click button "Save & Close"
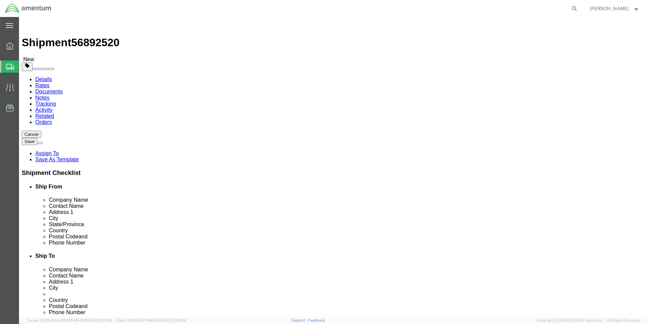
click link "Special Services"
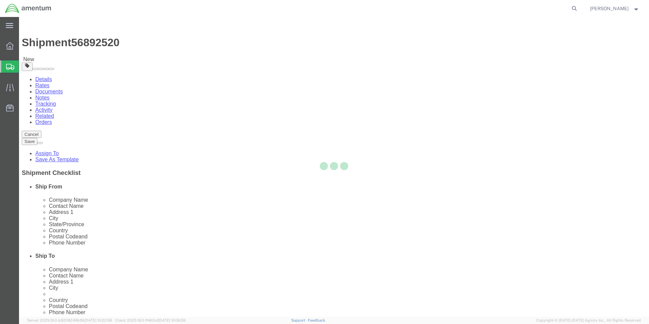
select select
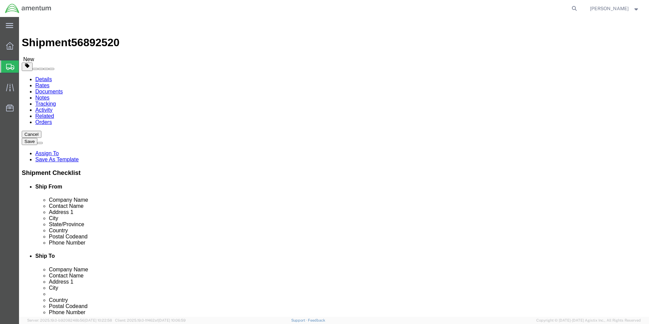
click select "Select Adult Signature Required Direct Signature Required No Signature Required…"
select select "AdultSignReqOnDeliveryFlag"
click select "Select Adult Signature Required Direct Signature Required No Signature Required…"
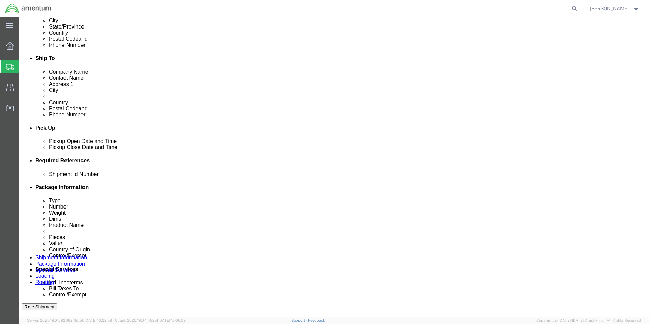
scroll to position [204, 0]
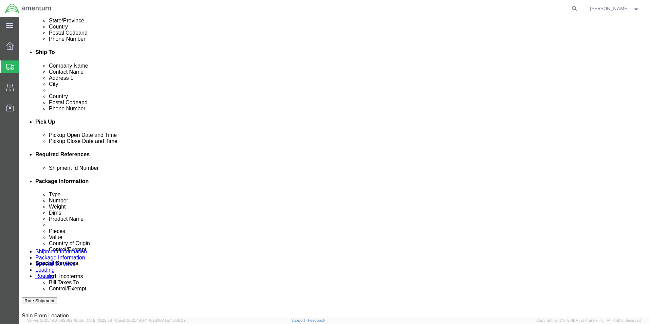
click link "Package Information"
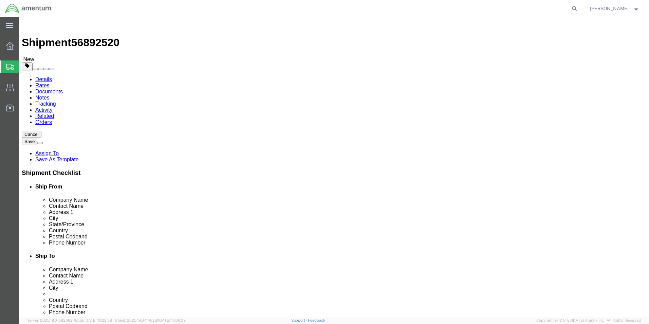
click icon
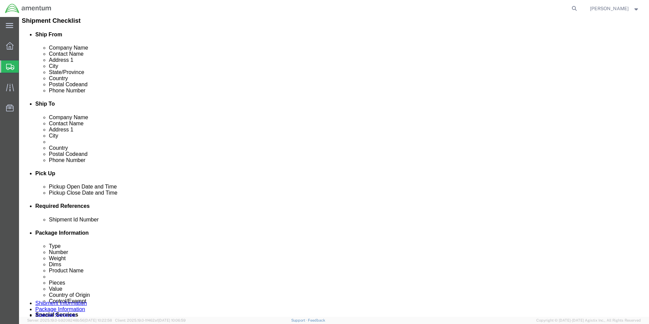
scroll to position [170, 0]
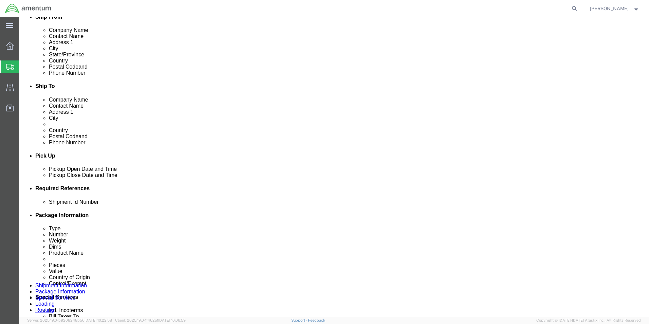
click input "text"
type input "7500.00"
click input "text"
type input "sene"
type input "[EMAIL_ADDRESS][PERSON_NAME][DOMAIN_NAME]"
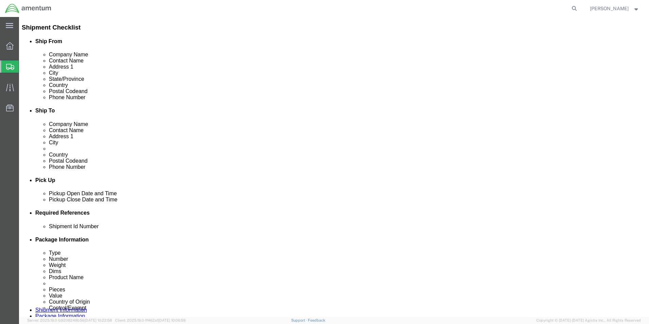
scroll to position [136, 0]
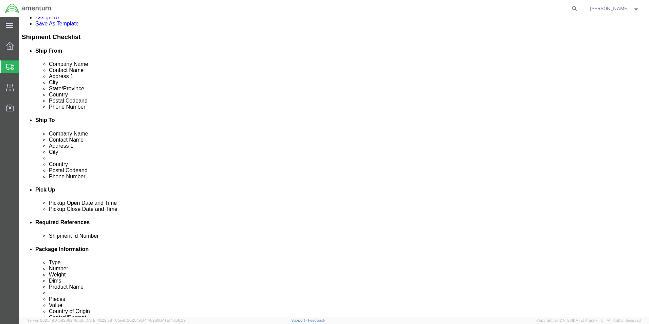
click ul "[EMAIL_ADDRESS][PERSON_NAME][DOMAIN_NAME]"
paste input "[PERSON_NAME][EMAIL_ADDRESS][PERSON_NAME][DOMAIN_NAME]"
type input "[PERSON_NAME][EMAIL_ADDRESS][PERSON_NAME][DOMAIN_NAME]"
type input "[EMAIL_ADDRESS][PERSON_NAME][DOMAIN_NAME],[PERSON_NAME][EMAIL_ADDRESS][PERSON_N…"
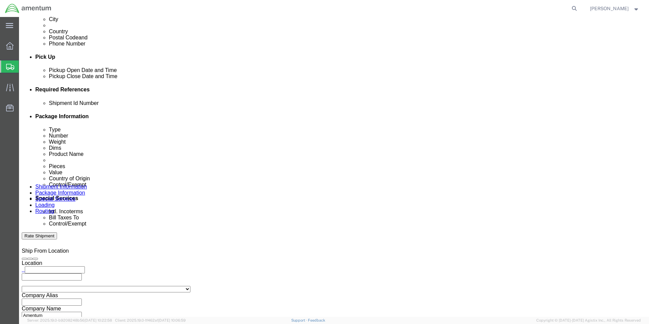
scroll to position [272, 0]
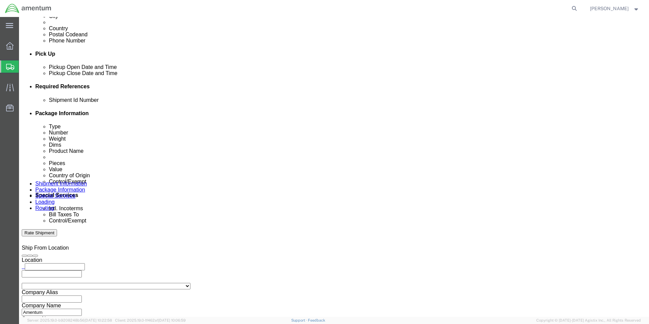
click icon
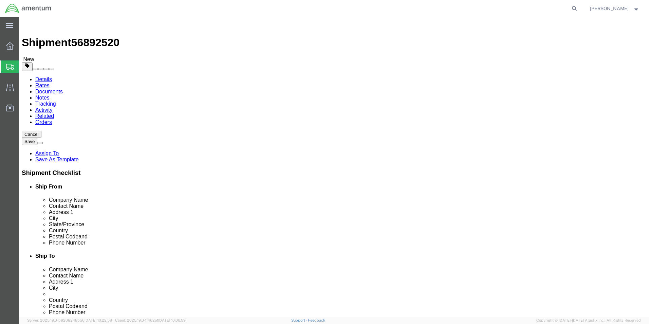
click button "Save"
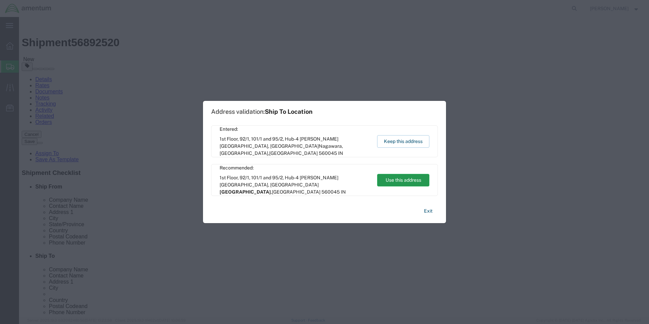
click at [392, 178] on button "Use this address" at bounding box center [403, 180] width 52 height 13
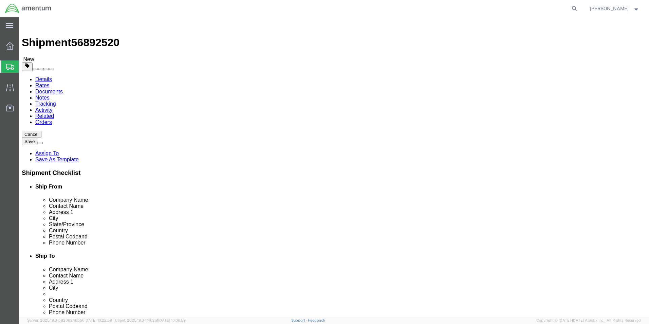
click button "Save"
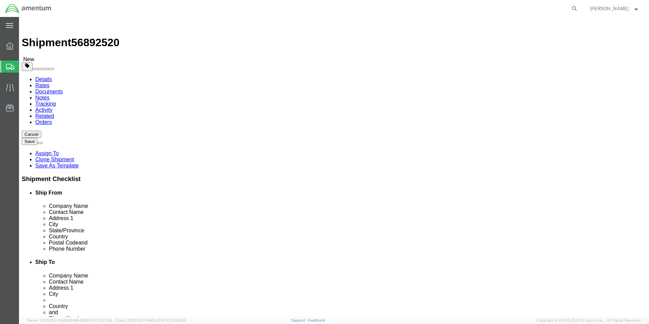
click at [6, 67] on icon at bounding box center [10, 67] width 8 height 6
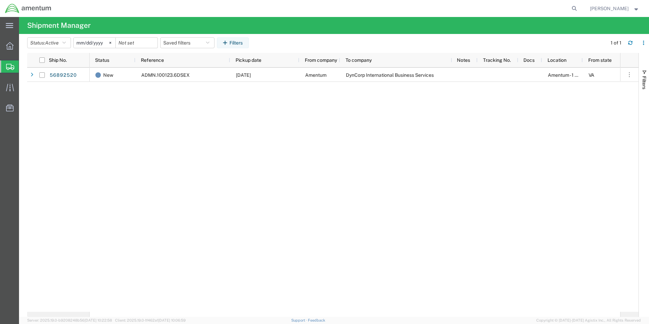
click at [0, 0] on span "Create Shipment" at bounding box center [0, 0] width 0 height 0
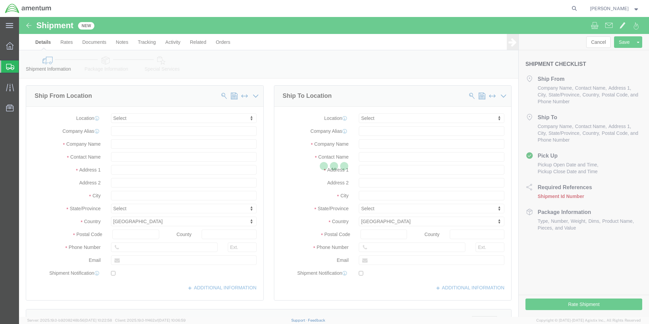
select select
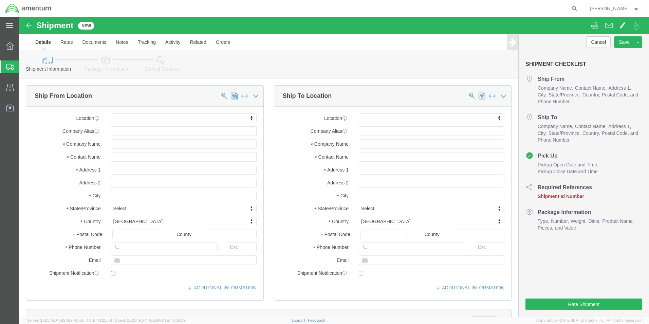
click at [0, 0] on span "Shipment Manager" at bounding box center [0, 0] width 0 height 0
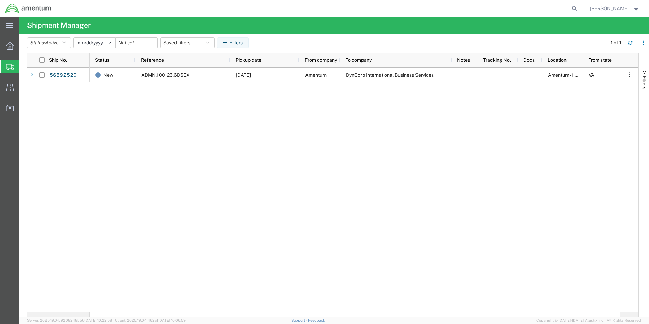
click at [0, 0] on span "Create Shipment" at bounding box center [0, 0] width 0 height 0
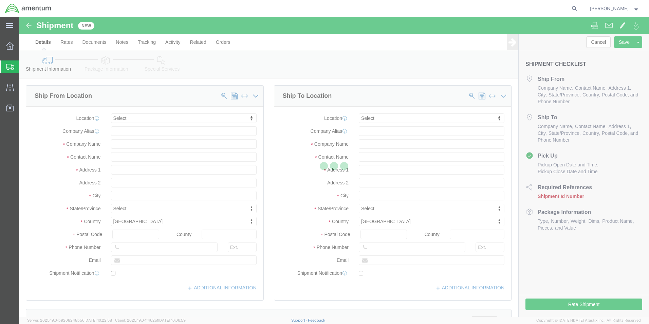
click at [129, 157] on div at bounding box center [334, 167] width 630 height 300
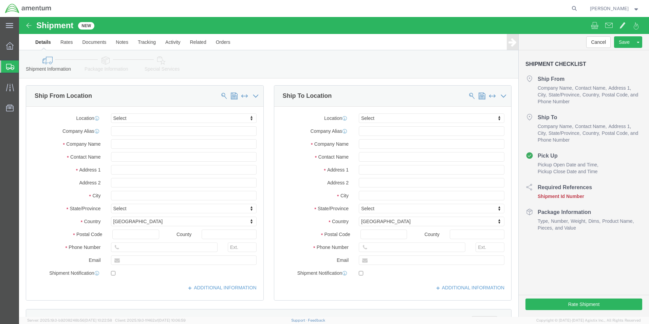
select select
click input "text"
type input "sene"
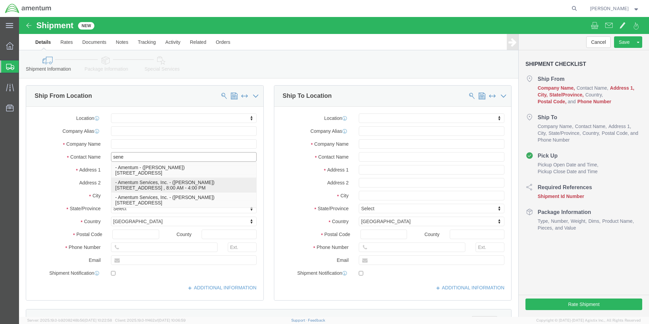
click p "- Amentum Services, Inc. - ([PERSON_NAME]) [STREET_ADDRESS] , 8:00 AM - 4:00 PM"
select select "[GEOGRAPHIC_DATA]"
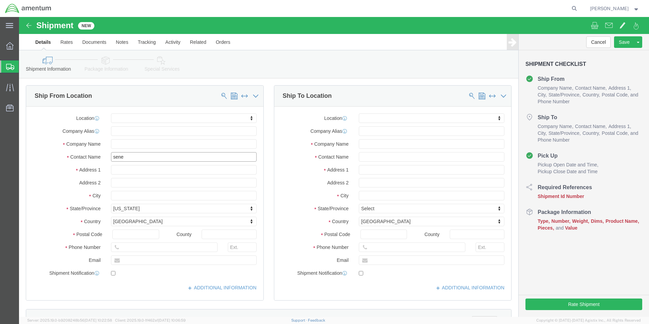
type input "[PERSON_NAME]"
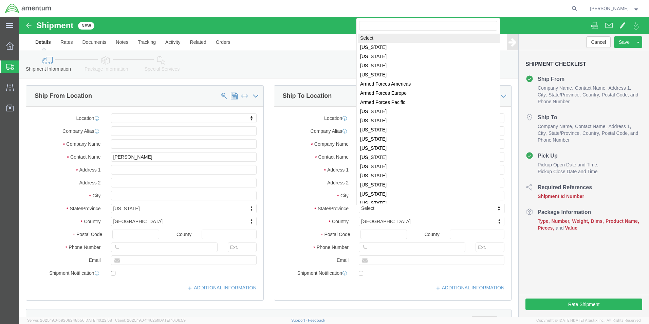
type input "p"
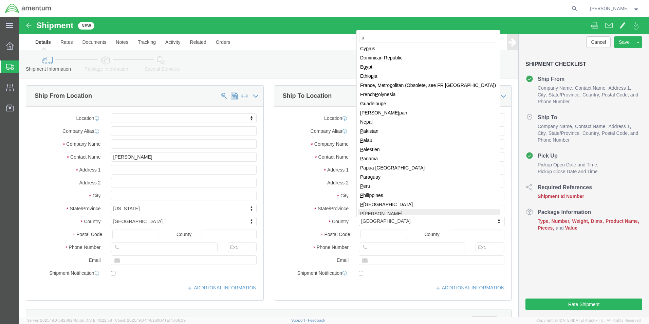
scroll to position [35, 0]
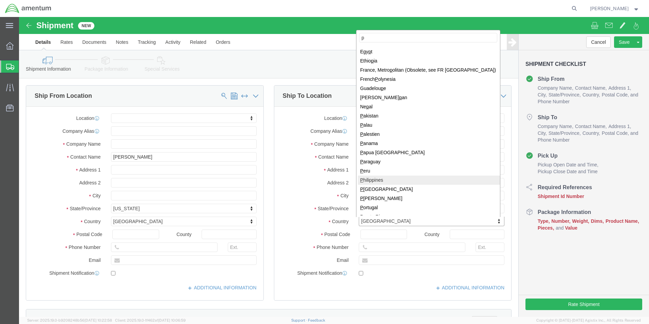
type input "p"
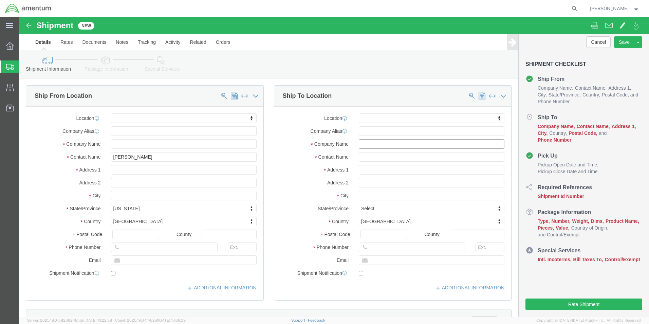
click input "text"
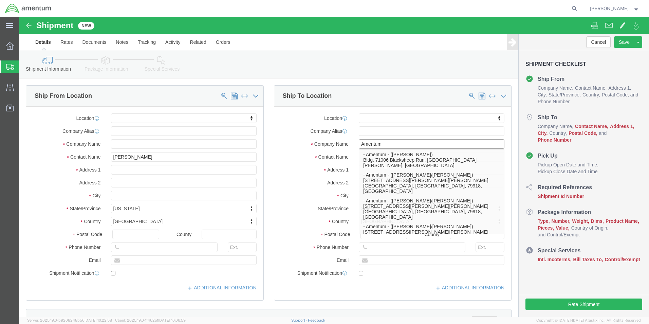
type input "Amentum"
click div "ADDITIONAL INFORMATION"
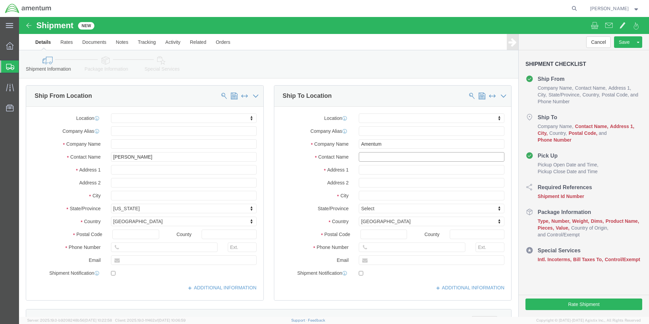
click input "text"
paste input "[PERSON_NAME]"
type input "[PERSON_NAME]"
click input "text"
paste input "[PERSON_NAME][EMAIL_ADDRESS][DOMAIN_NAME]"
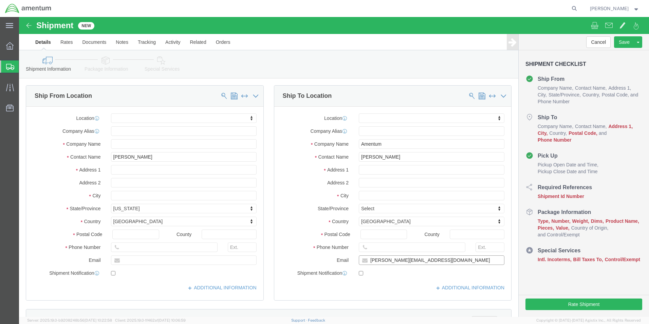
type input "[PERSON_NAME][EMAIL_ADDRESS][DOMAIN_NAME]"
click input "Postal Code"
paste input "4024"
type input "4024"
click input "text"
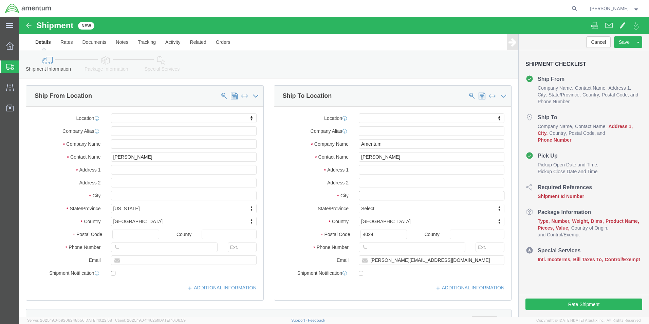
paste input "Binan Laguna"
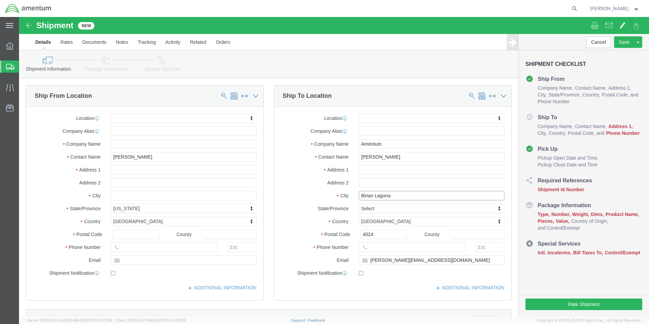
type input "Binan Laguna"
click input "text"
paste input "Blk [STREET_ADDRESS]"
type input "Blk [STREET_ADDRESS]"
click input "text"
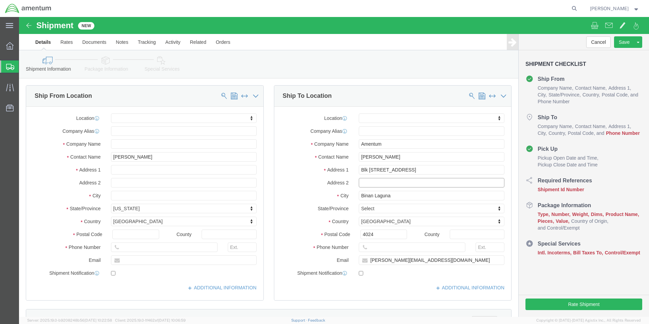
paste input "Villaggio [PERSON_NAME]. [PERSON_NAME]"
type input "Villaggio [PERSON_NAME]. [PERSON_NAME]"
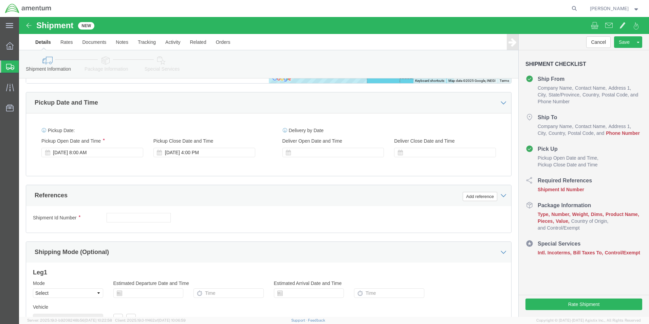
scroll to position [373, 0]
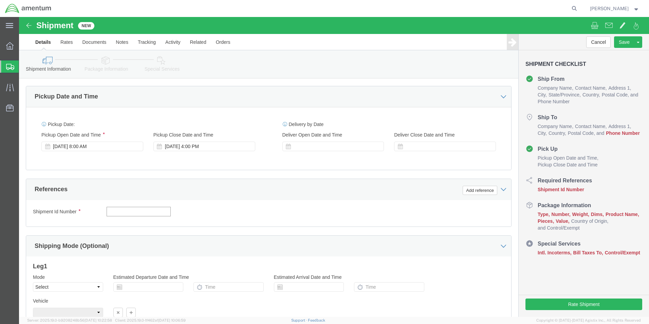
click input "text"
paste input "OVH2.705685.00000"
type input "OVH2.705685.00000"
click button "Add reference"
click select "Select Account Type Activity ID Airline Appointment Number ASN Batch Request # …"
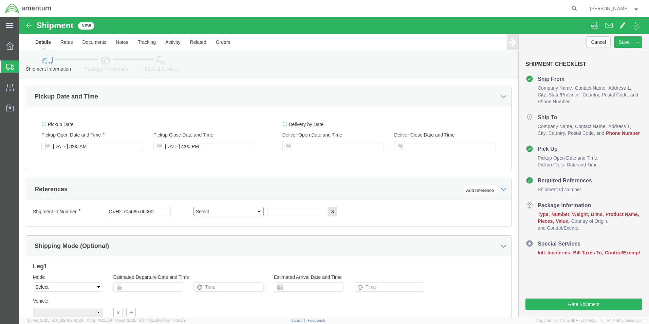
select select "CUSTREF"
click select "Select Account Type Activity ID Airline Appointment Number ASN Batch Request # …"
click input "text"
paste input "[PERSON_NAME] RITM0243241/RITM0243244"
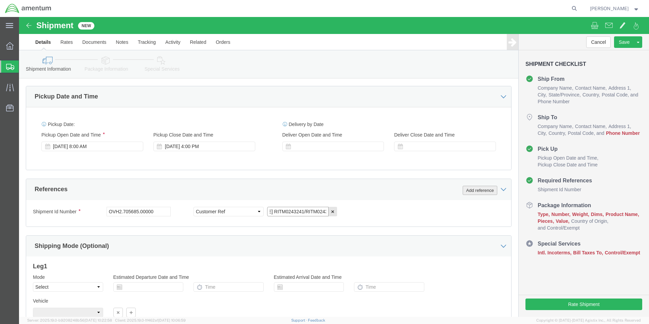
type input "[PERSON_NAME] RITM0243241/RITM0243244"
drag, startPoint x: 448, startPoint y: 173, endPoint x: 440, endPoint y: 173, distance: 8.5
click button "Add reference"
click select "Select Account Type Activity ID Airline Appointment Number ASN Batch Request # …"
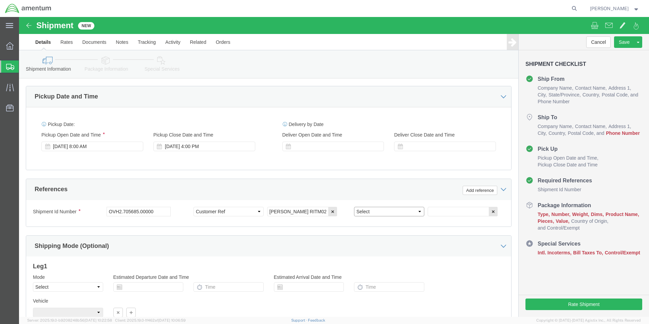
select select "DEPT"
click select "Select Account Type Activity ID Airline Appointment Number ASN Batch Request # …"
drag, startPoint x: 424, startPoint y: 199, endPoint x: 425, endPoint y: 196, distance: 3.5
click input "text"
paste input "[PERSON_NAME]"
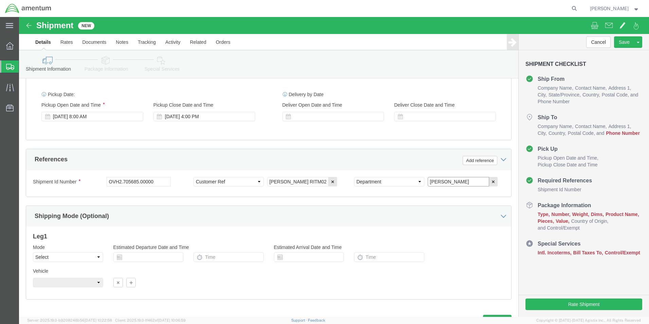
scroll to position [434, 0]
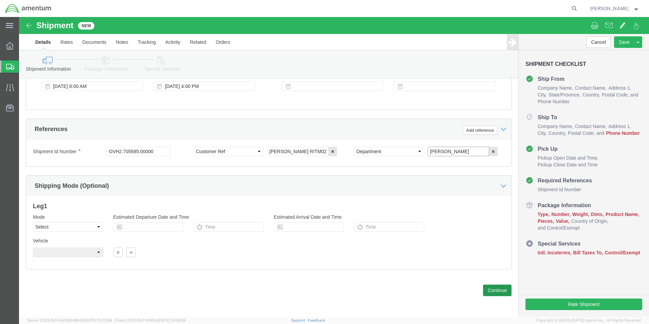
type input "[PERSON_NAME]"
click button "Continue"
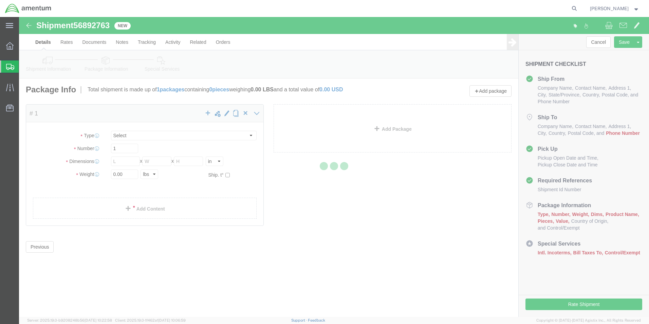
select select "CBOX"
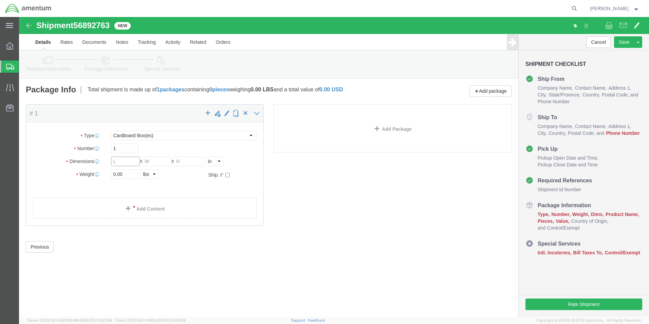
click input "text"
type input "16"
type input "6"
type input "13.0"
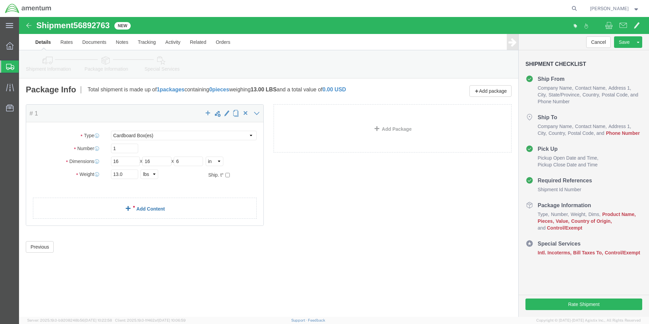
click link "Add Content"
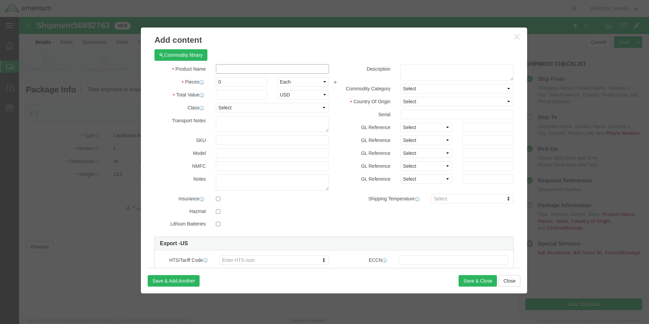
click input "text"
paste input "Laptop: CORP027171/SN: 8NSYMB4 (RITM0243241)"
type input "Laptop: CORP027171/SN: 8NSYMB4 (RITM0243241)"
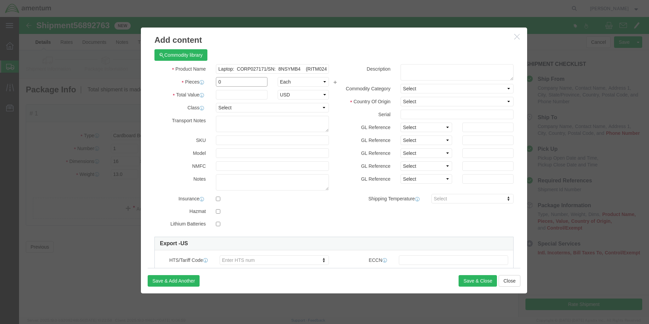
drag, startPoint x: 212, startPoint y: 66, endPoint x: 167, endPoint y: 65, distance: 45.5
click div "Pieces 0 Select Bag Barrels 100Board Feet Bottle Box Blister Pack Carats Can Ca…"
type input "1"
type input "1500.00"
click select "Select [GEOGRAPHIC_DATA] [GEOGRAPHIC_DATA] [GEOGRAPHIC_DATA] [GEOGRAPHIC_DATA] …"
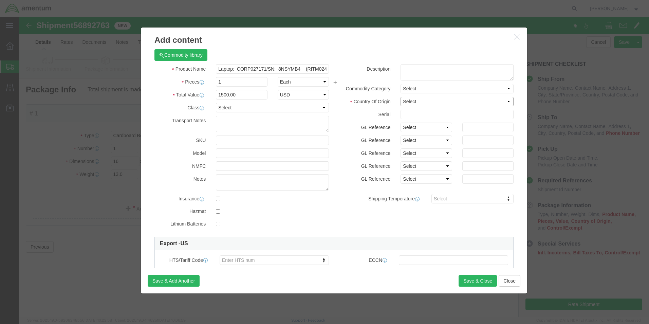
select select "TW"
click select "Select [GEOGRAPHIC_DATA] [GEOGRAPHIC_DATA] [GEOGRAPHIC_DATA] [GEOGRAPHIC_DATA] …"
click input "checkbox"
checkbox input "true"
click input "checkbox"
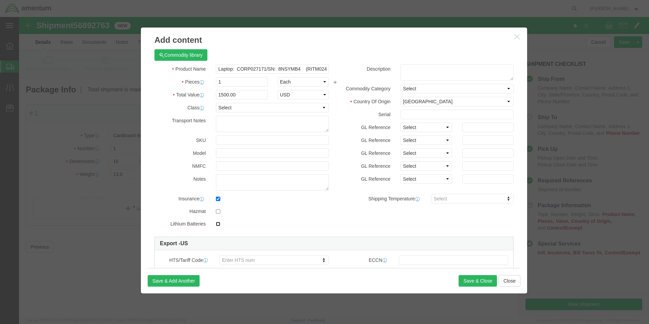
checkbox input "true"
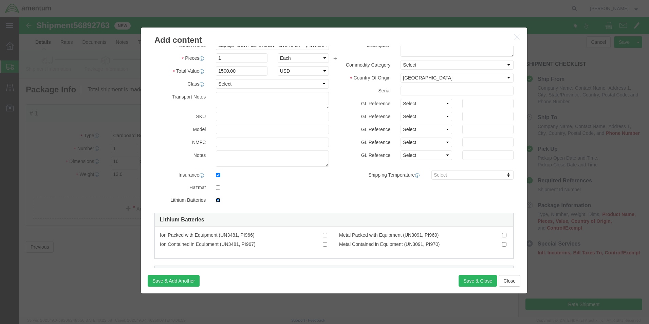
scroll to position [34, 0]
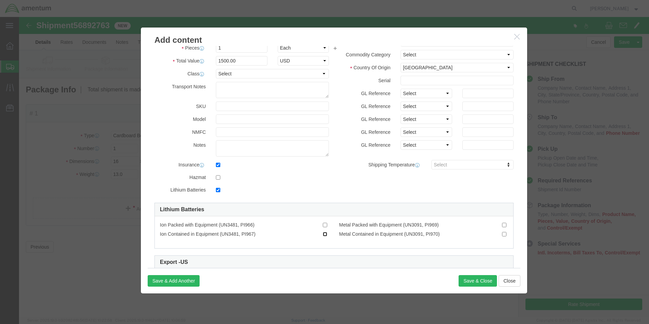
click input "Ion Contained in Equipment (UN3481, PI967)"
checkbox input "true"
click button "Save & Close"
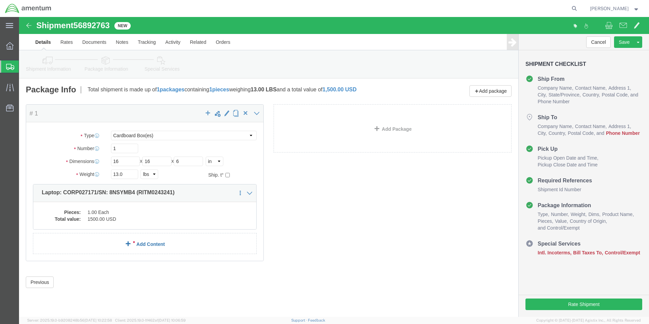
click link "Add Content"
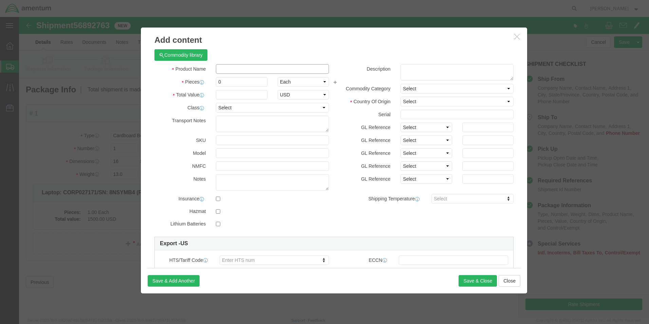
click input "text"
paste input "Laptop: CORP027173/SN: JHSYMB4 (RITM0243244)"
type input "Laptop: CORP027173/SN: JHSYMB4 (RITM0243244)"
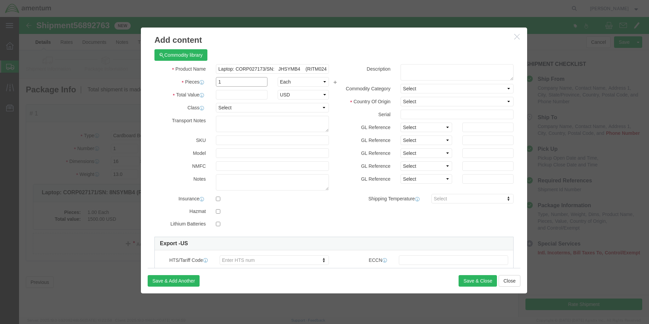
type input "1"
type input "1500.00"
select select "USD"
click select "Select [GEOGRAPHIC_DATA] [GEOGRAPHIC_DATA] [GEOGRAPHIC_DATA] [GEOGRAPHIC_DATA] …"
select select "TW"
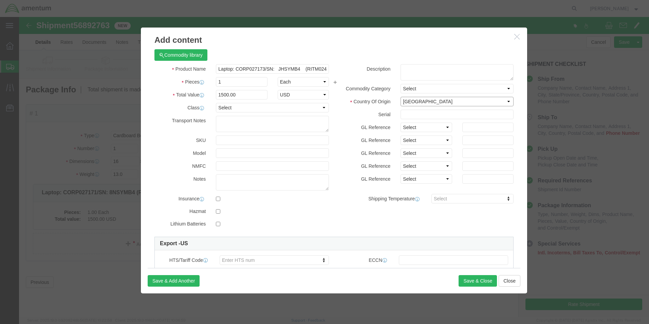
click select "Select [GEOGRAPHIC_DATA] [GEOGRAPHIC_DATA] [GEOGRAPHIC_DATA] [GEOGRAPHIC_DATA] …"
click input "checkbox"
checkbox input "true"
click input "checkbox"
checkbox input "true"
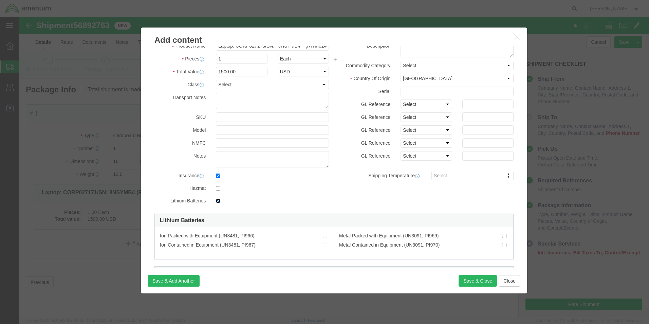
scroll to position [34, 0]
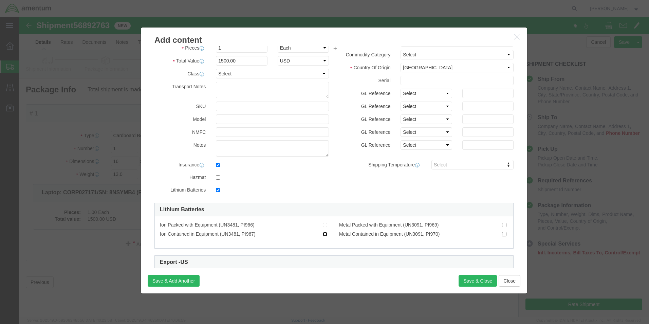
click input "Ion Contained in Equipment (UN3481, PI967)"
checkbox input "true"
click button "Save & Close"
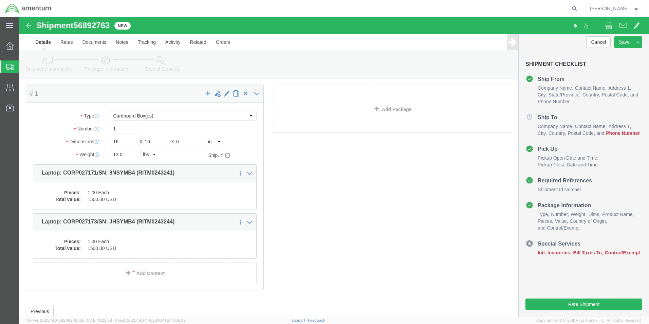
scroll to position [0, 0]
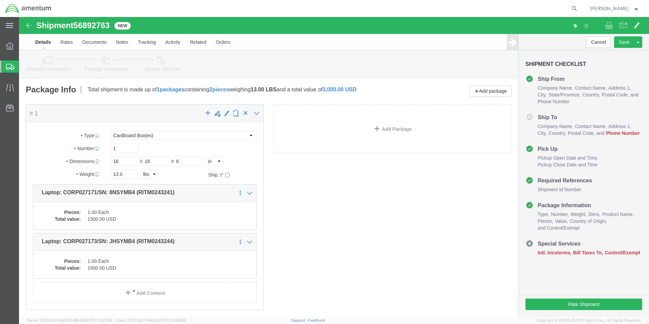
click icon
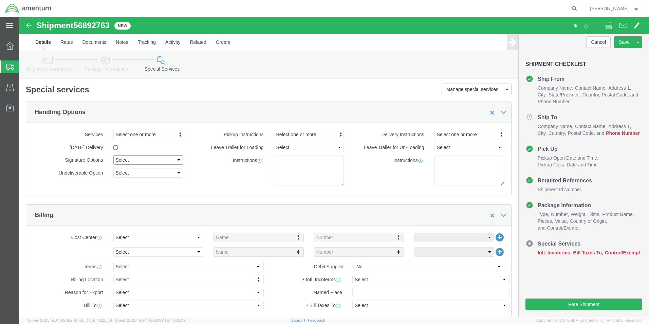
click select "Select Adult Signature Required Direct Signature Required No Signature Required…"
select select "AdultSignReqOnDeliveryFlag"
click select "Select Adult Signature Required Direct Signature Required No Signature Required…"
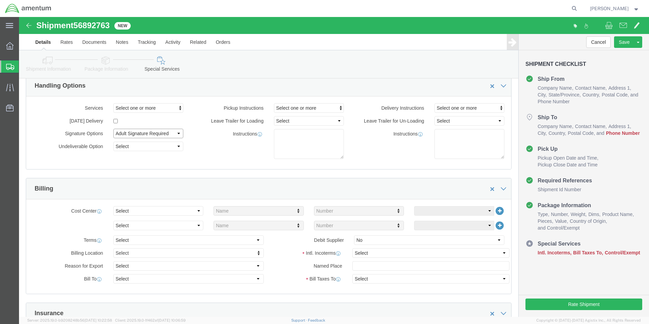
scroll to position [170, 0]
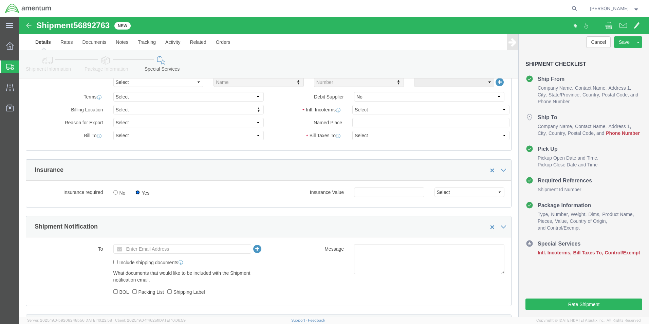
drag, startPoint x: 121, startPoint y: 177, endPoint x: 128, endPoint y: 172, distance: 9.0
click input "Yes"
click input "text"
type input "3000.00"
click input "text"
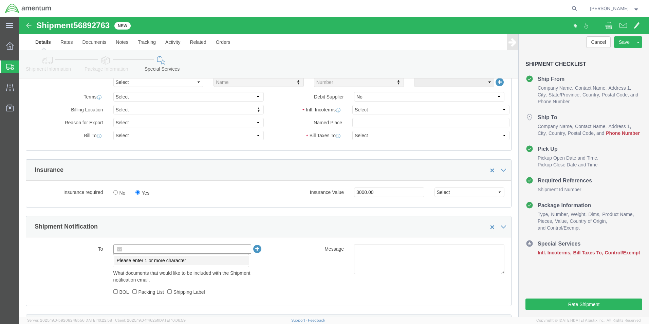
paste input "[PERSON_NAME][EMAIL_ADDRESS][PERSON_NAME][DOMAIN_NAME]"
type input "[PERSON_NAME][EMAIL_ADDRESS][PERSON_NAME][DOMAIN_NAME]"
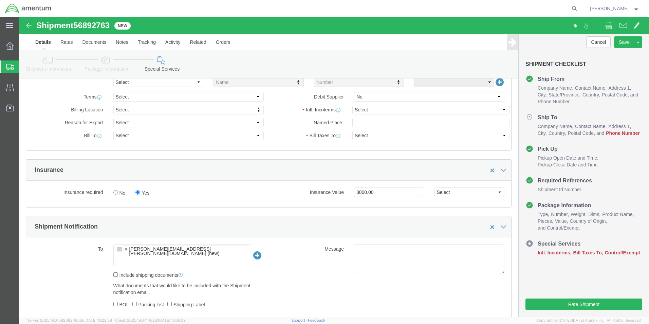
click ul "[PERSON_NAME][EMAIL_ADDRESS][PERSON_NAME][DOMAIN_NAME] (new)"
paste input "[EMAIL_ADDRESS][DOMAIN_NAME]"
type input "[EMAIL_ADDRESS][DOMAIN_NAME]"
type input "[PERSON_NAME][EMAIL_ADDRESS][PERSON_NAME][DOMAIN_NAME],[EMAIL_ADDRESS][DOMAIN_N…"
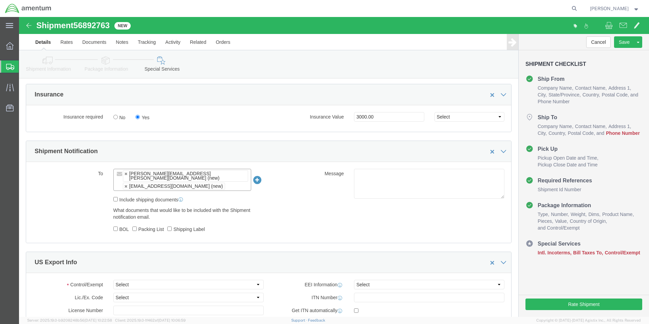
scroll to position [272, 0]
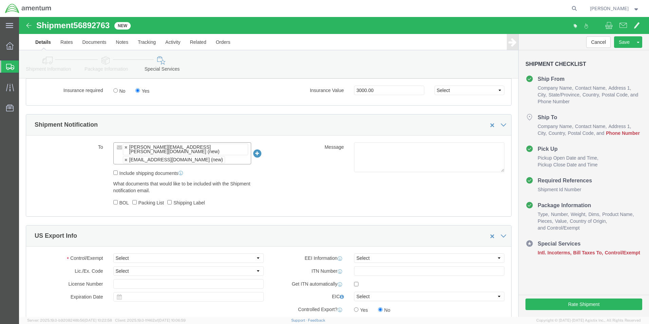
click link "Shipment Information"
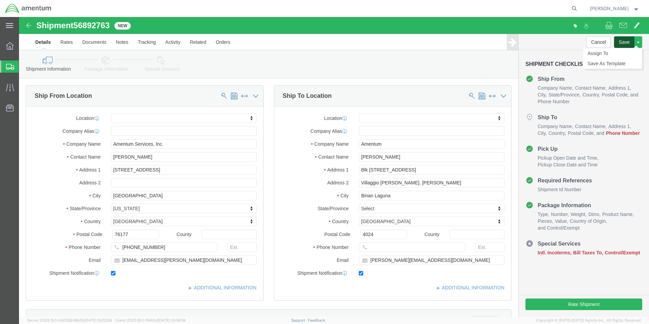
click button "Save"
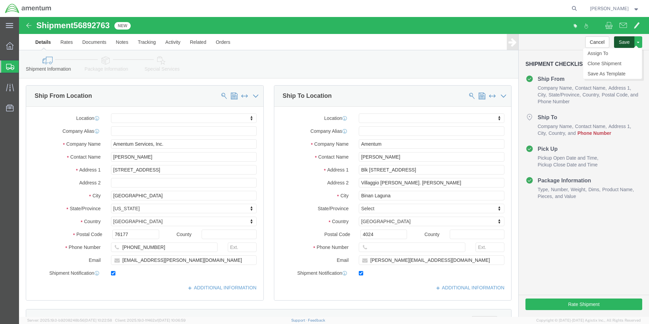
click button "Save"
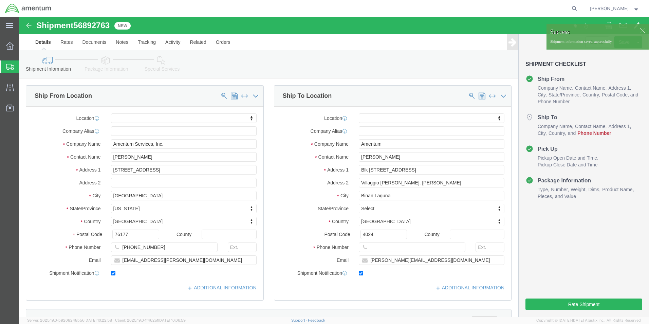
click at [14, 69] on icon at bounding box center [10, 67] width 8 height 6
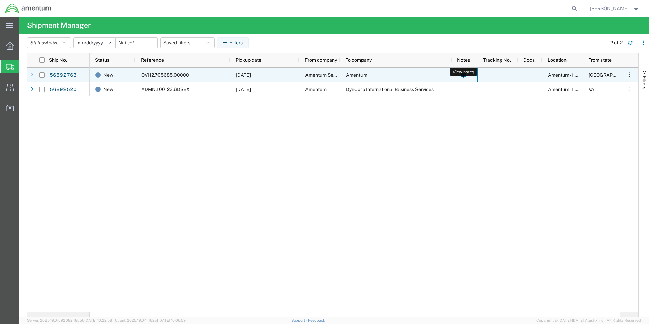
click at [465, 75] on icon at bounding box center [463, 76] width 5 height 6
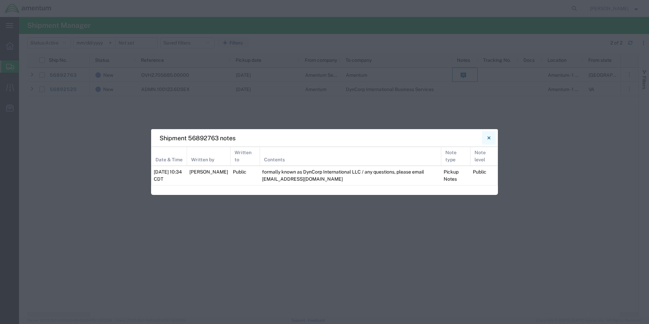
click at [491, 138] on button "Close" at bounding box center [489, 138] width 14 height 14
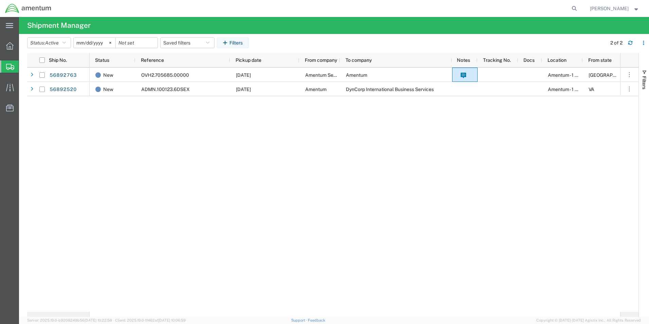
click at [612, 10] on span "[PERSON_NAME]" at bounding box center [609, 8] width 39 height 7
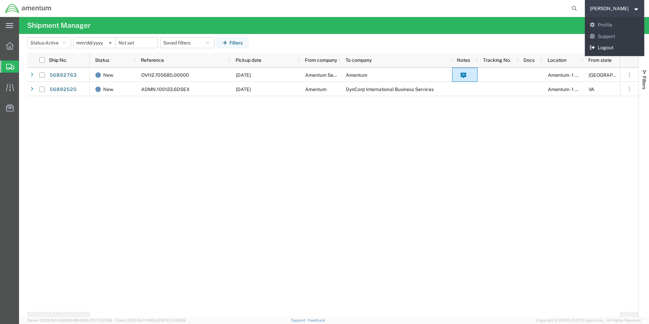
click at [612, 45] on link "Logout" at bounding box center [615, 48] width 60 height 12
